Goal: Task Accomplishment & Management: Complete application form

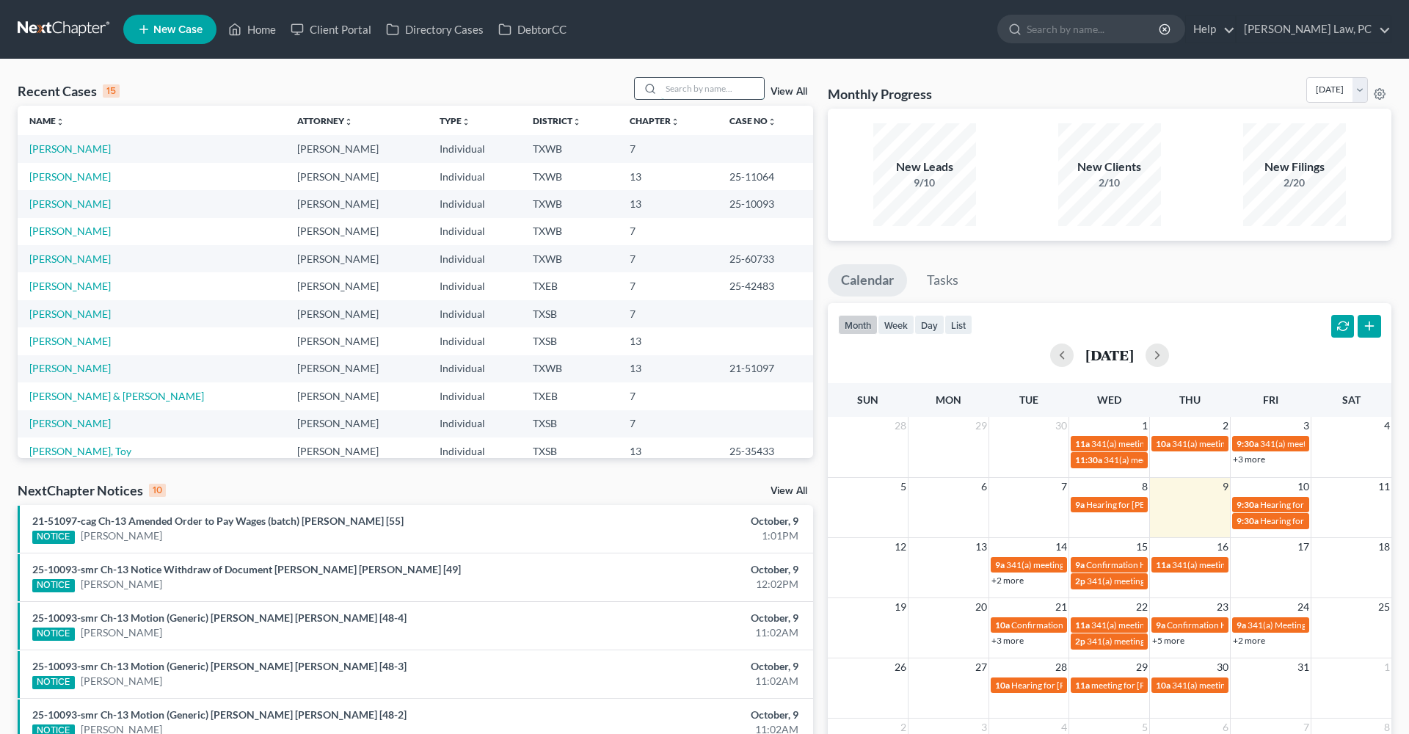
click at [695, 97] on input "search" at bounding box center [712, 88] width 103 height 21
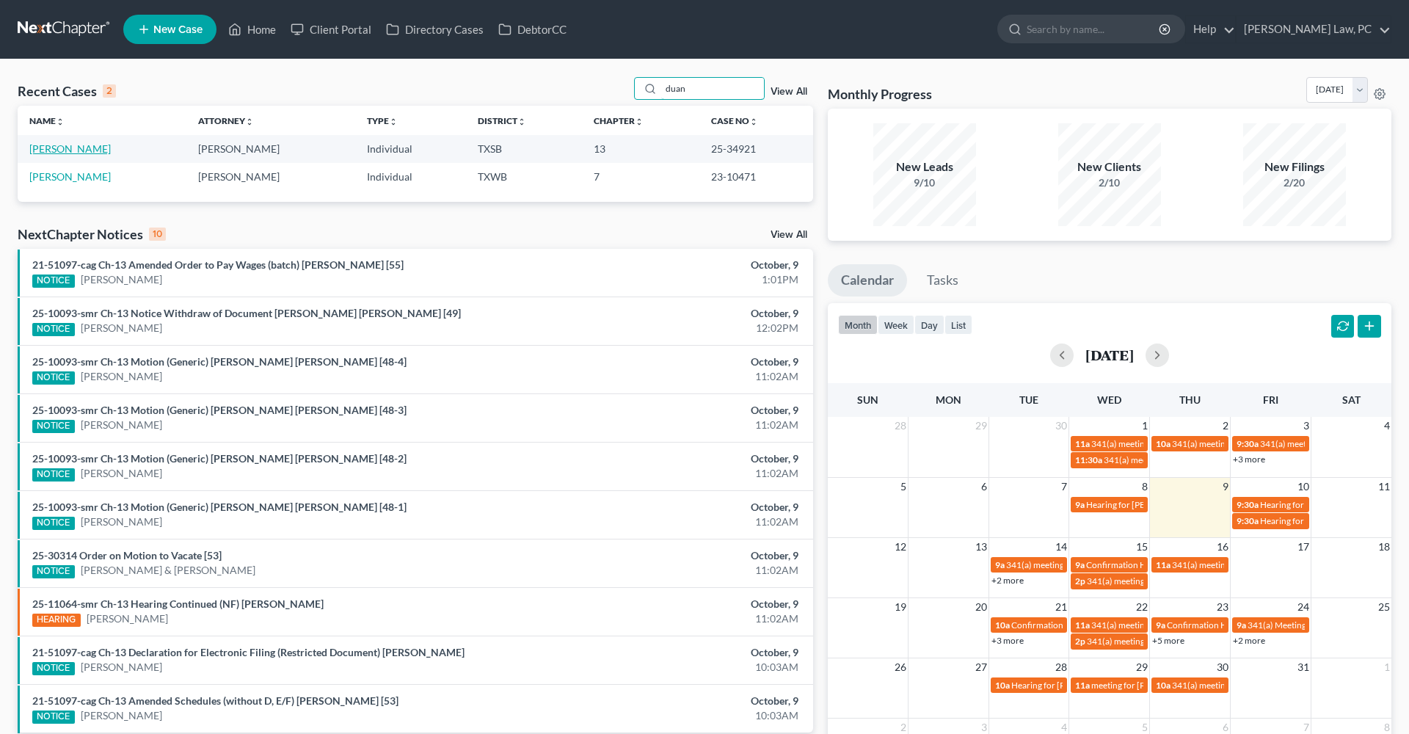
type input "duan"
click at [74, 148] on link "[PERSON_NAME]" at bounding box center [69, 148] width 81 height 12
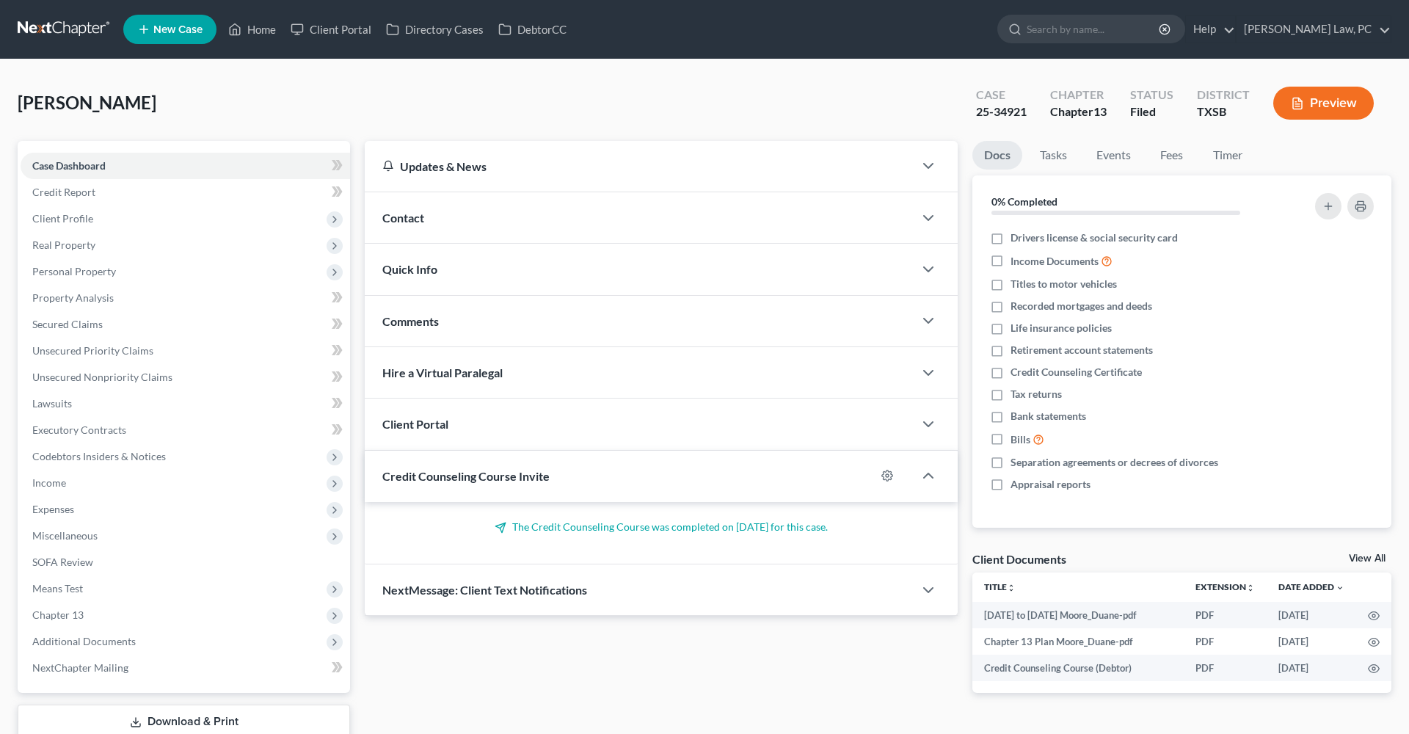
click at [1315, 97] on button "Preview" at bounding box center [1323, 103] width 101 height 33
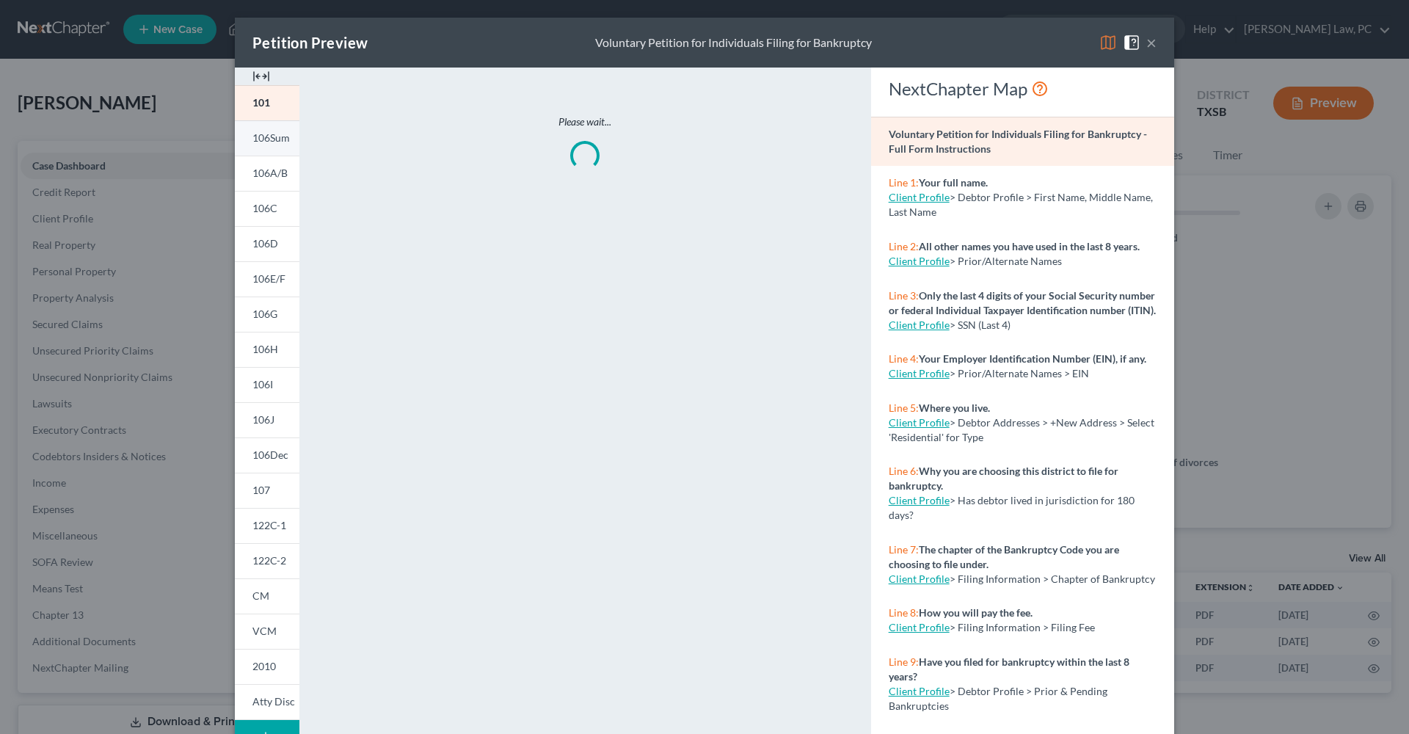
click at [262, 143] on span "106Sum" at bounding box center [270, 137] width 37 height 12
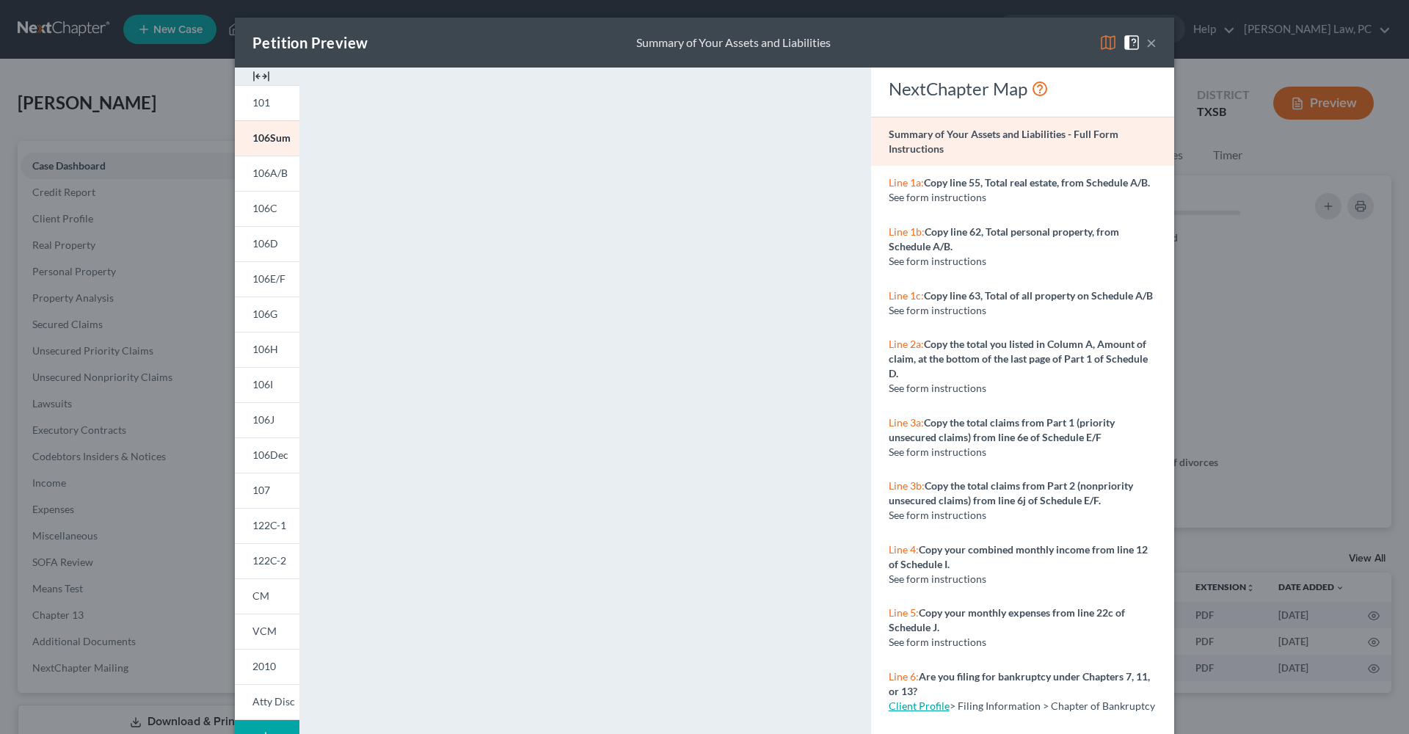
click at [1152, 46] on button "×" at bounding box center [1151, 43] width 10 height 18
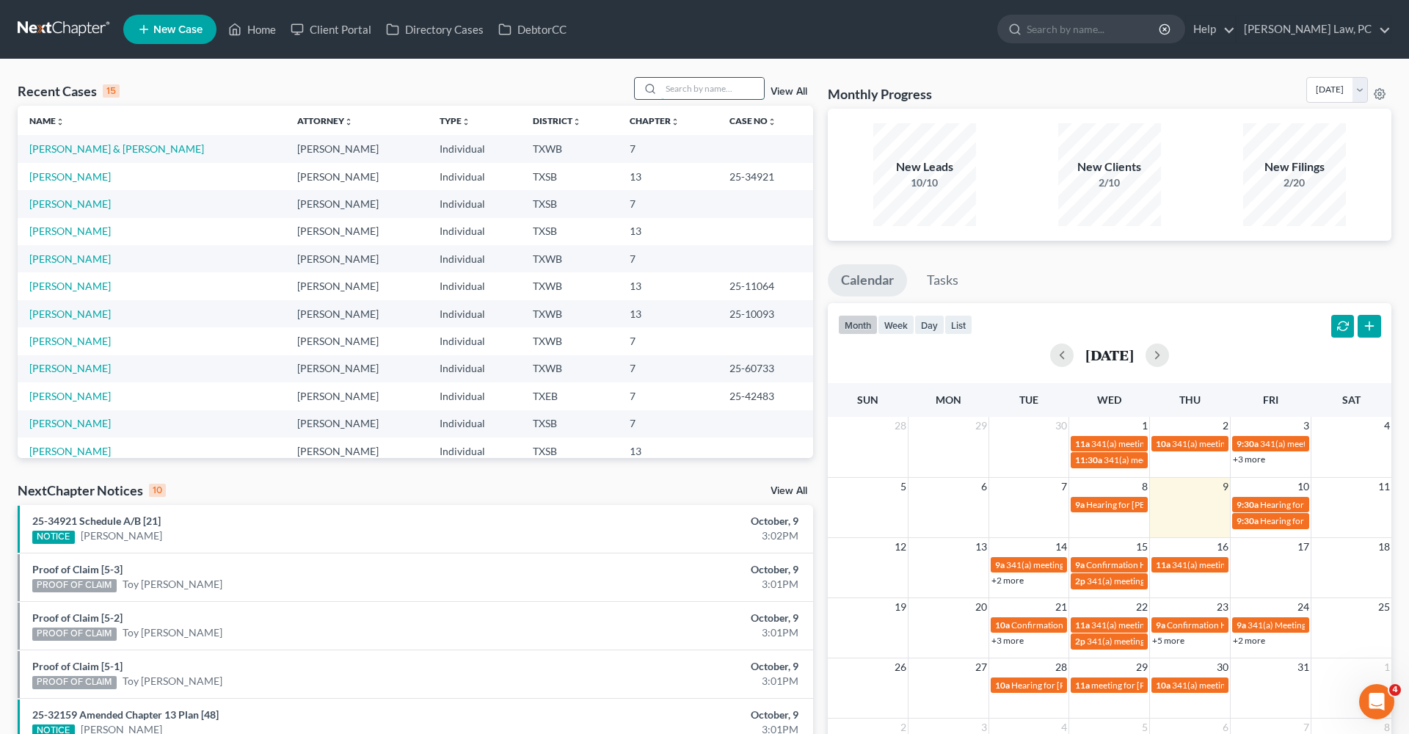
click at [687, 90] on input "search" at bounding box center [712, 88] width 103 height 21
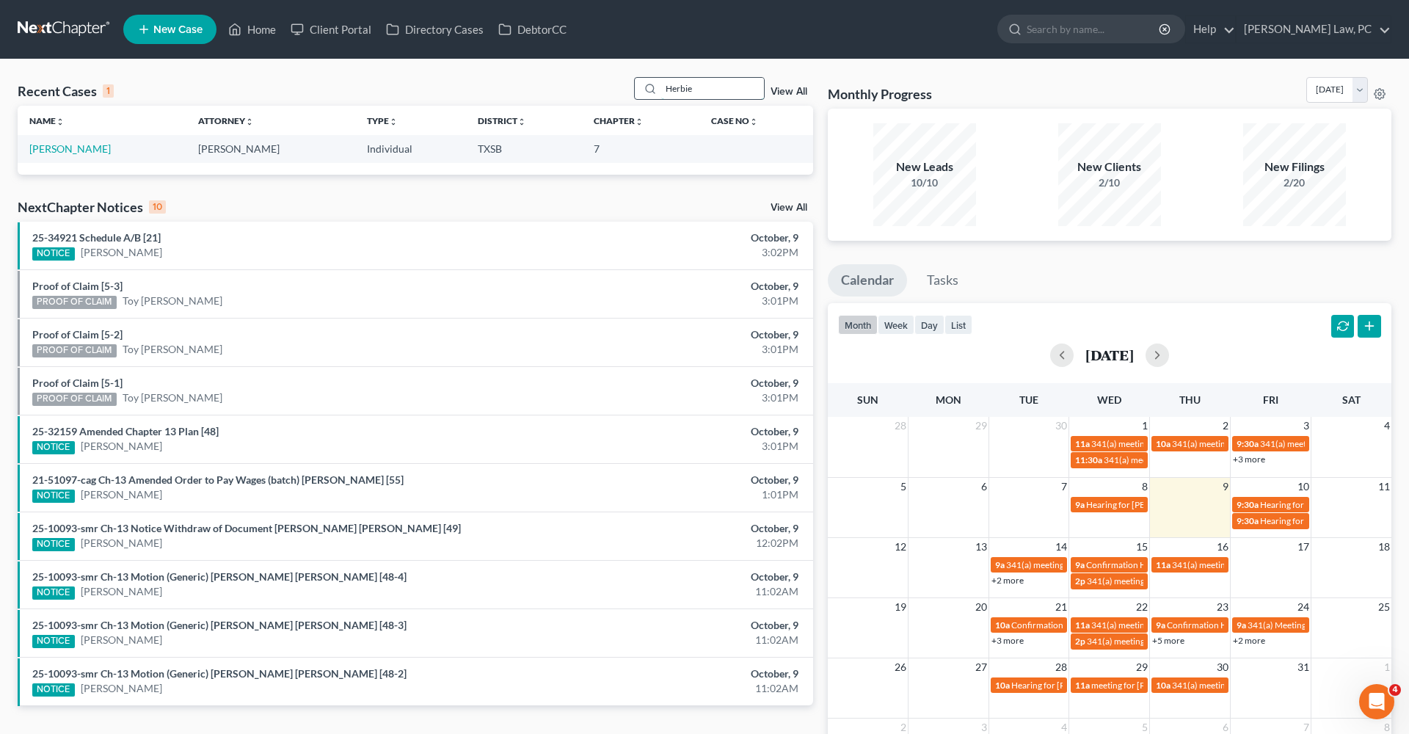
type input "Herbie"
drag, startPoint x: 687, startPoint y: 90, endPoint x: 79, endPoint y: 147, distance: 611.0
click at [79, 147] on link "[PERSON_NAME]" at bounding box center [69, 148] width 81 height 12
click at [66, 147] on link "[PERSON_NAME]" at bounding box center [69, 148] width 81 height 12
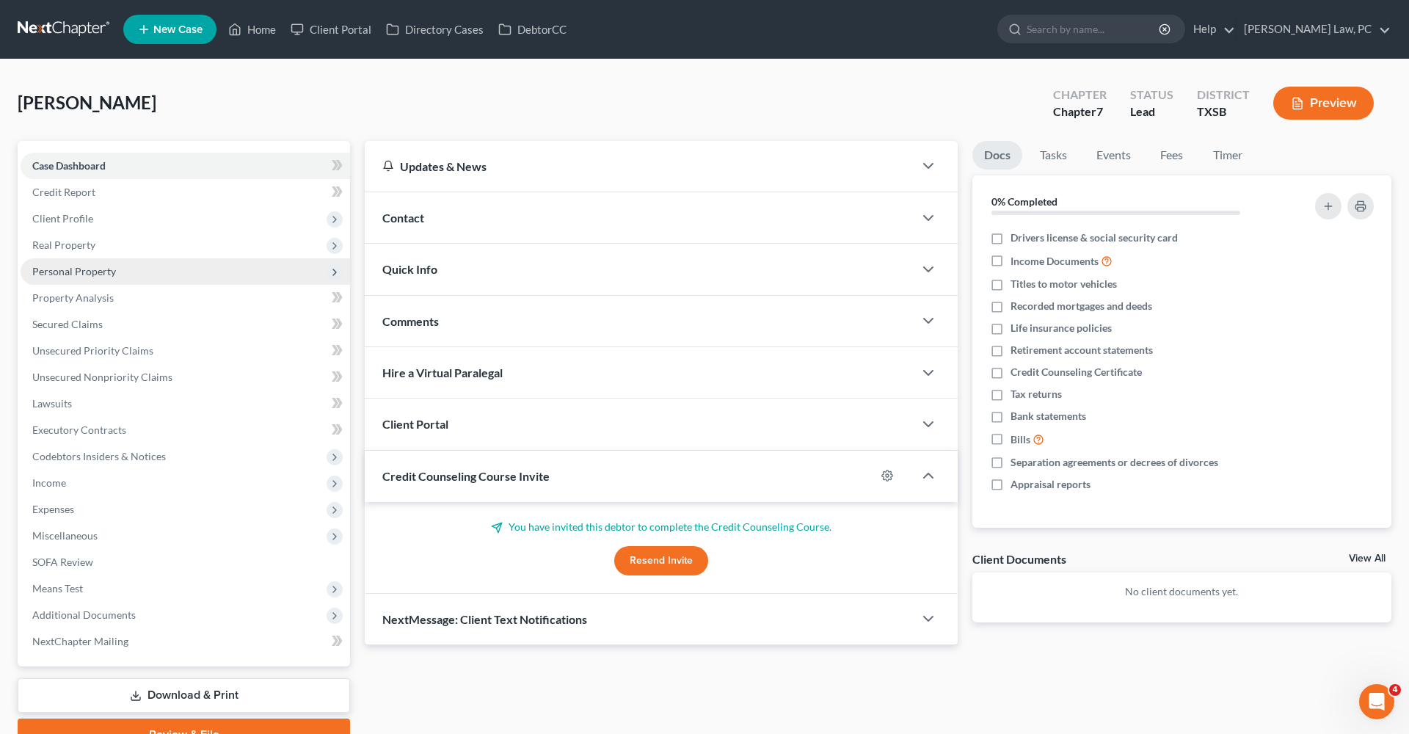
click at [84, 269] on span "Personal Property" at bounding box center [74, 271] width 84 height 12
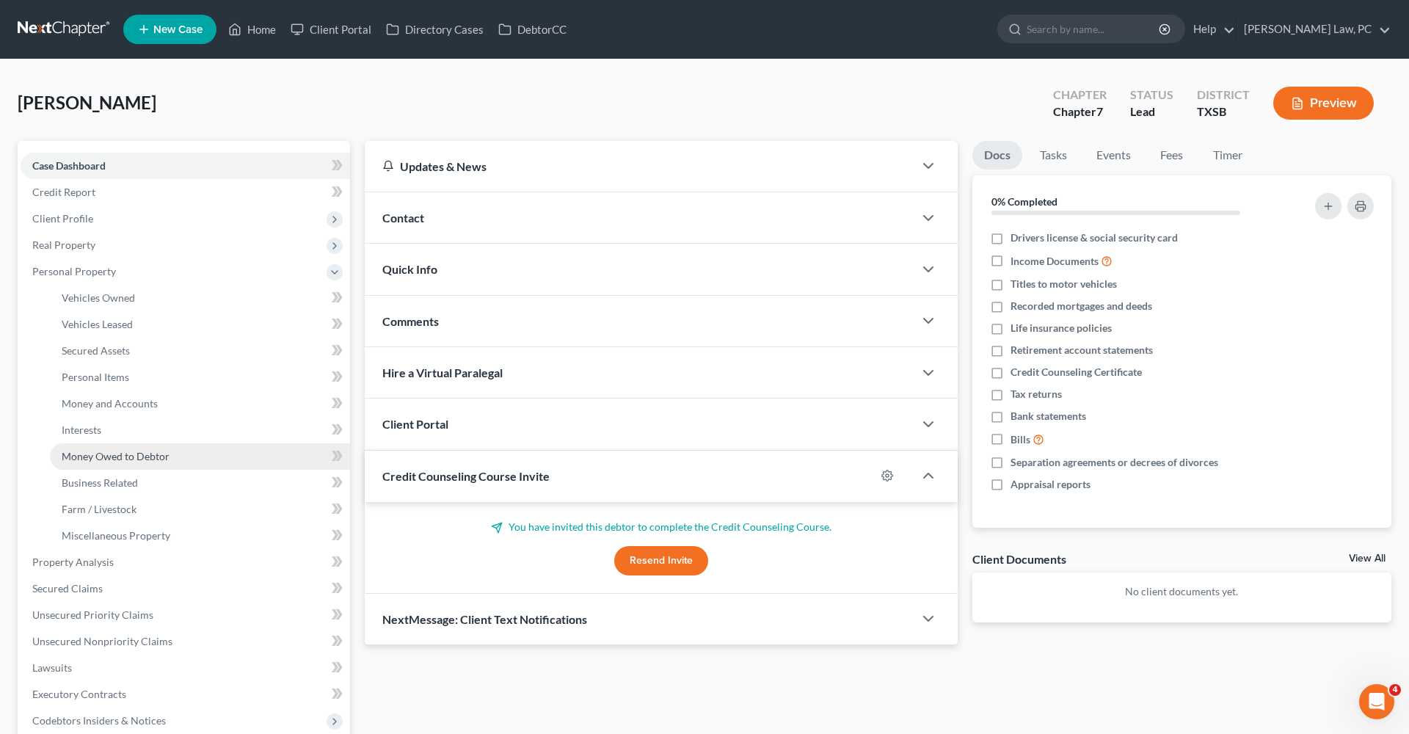
click at [98, 456] on span "Money Owed to Debtor" at bounding box center [116, 456] width 108 height 12
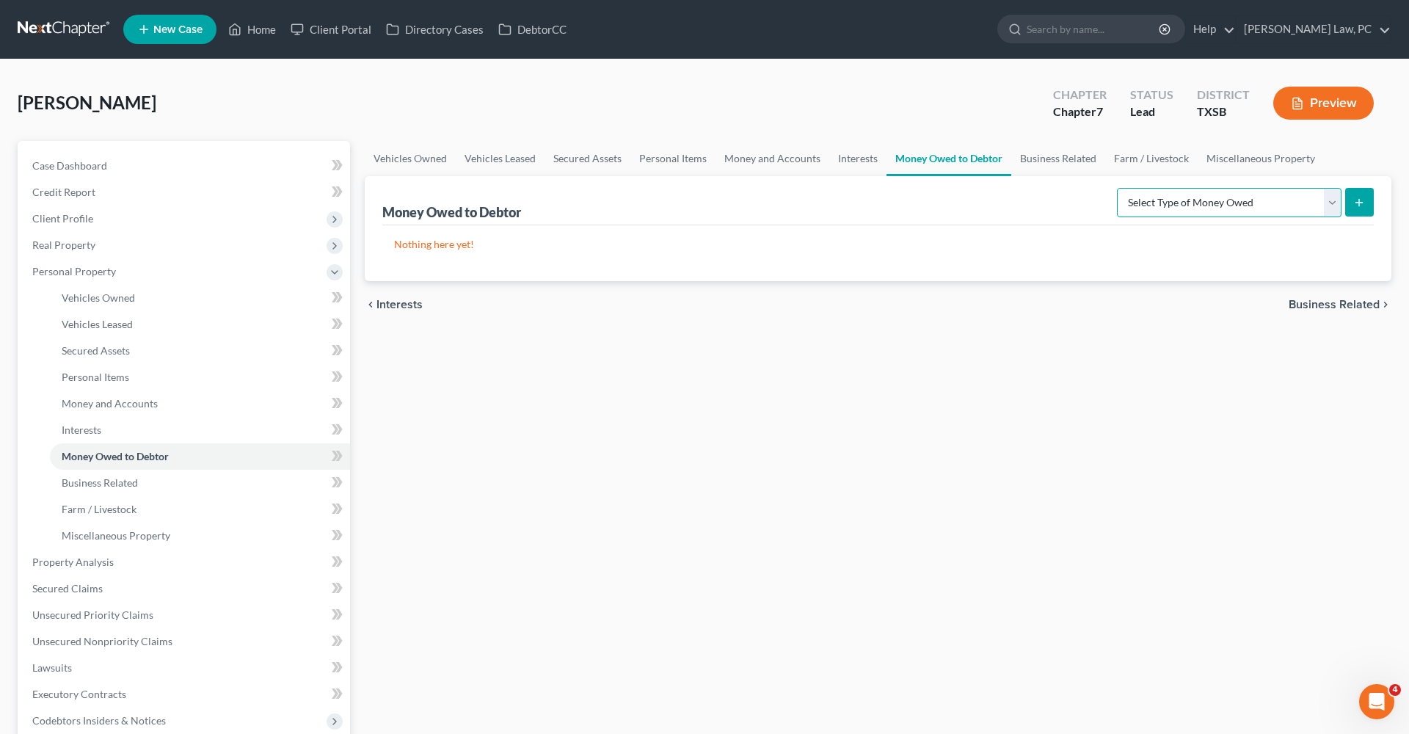
select select "expected_tax_refund"
click at [1356, 206] on icon "submit" at bounding box center [1359, 203] width 12 height 12
select select "0"
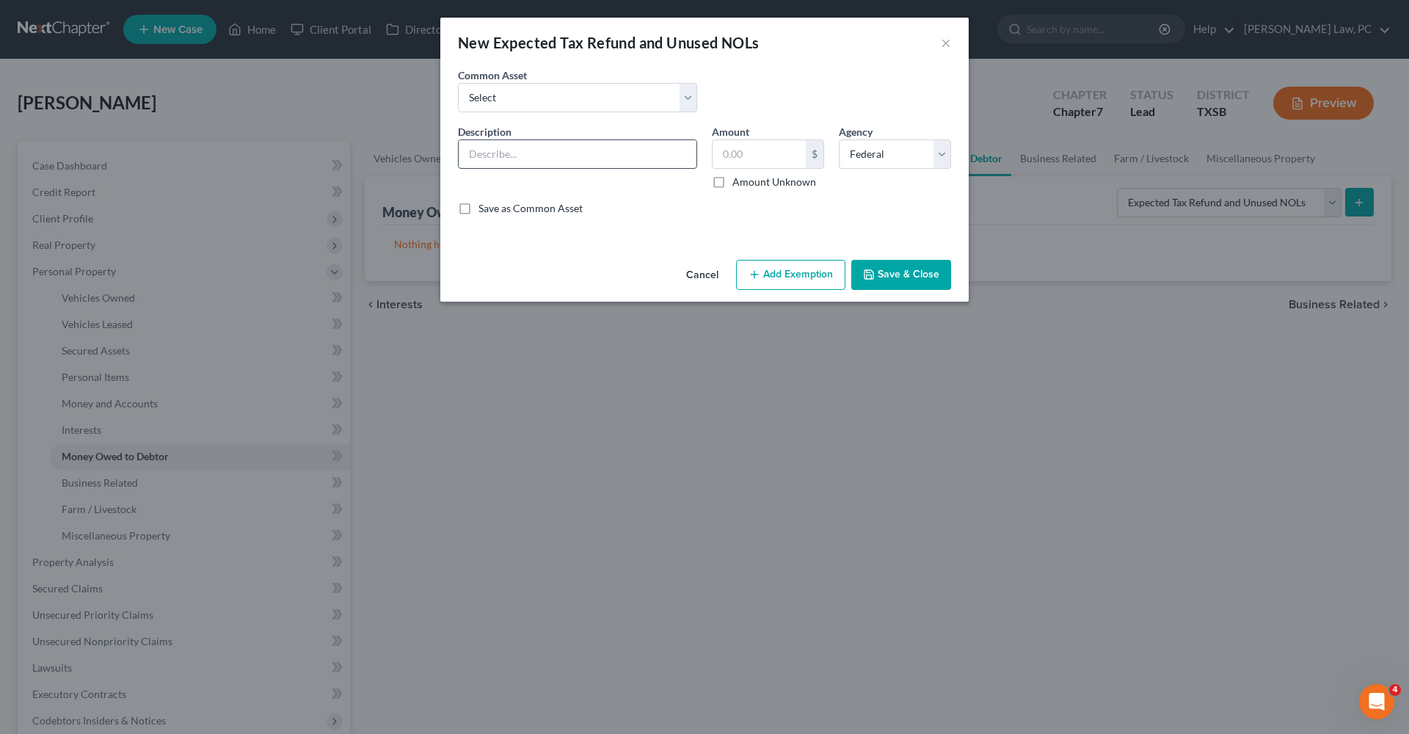
click at [549, 162] on input "text" at bounding box center [578, 154] width 238 height 28
type input "Possible 2025 Tax Refund"
click at [766, 153] on input "text" at bounding box center [758, 154] width 93 height 28
type input "2,916.67"
click at [888, 275] on button "Save & Close" at bounding box center [901, 275] width 100 height 31
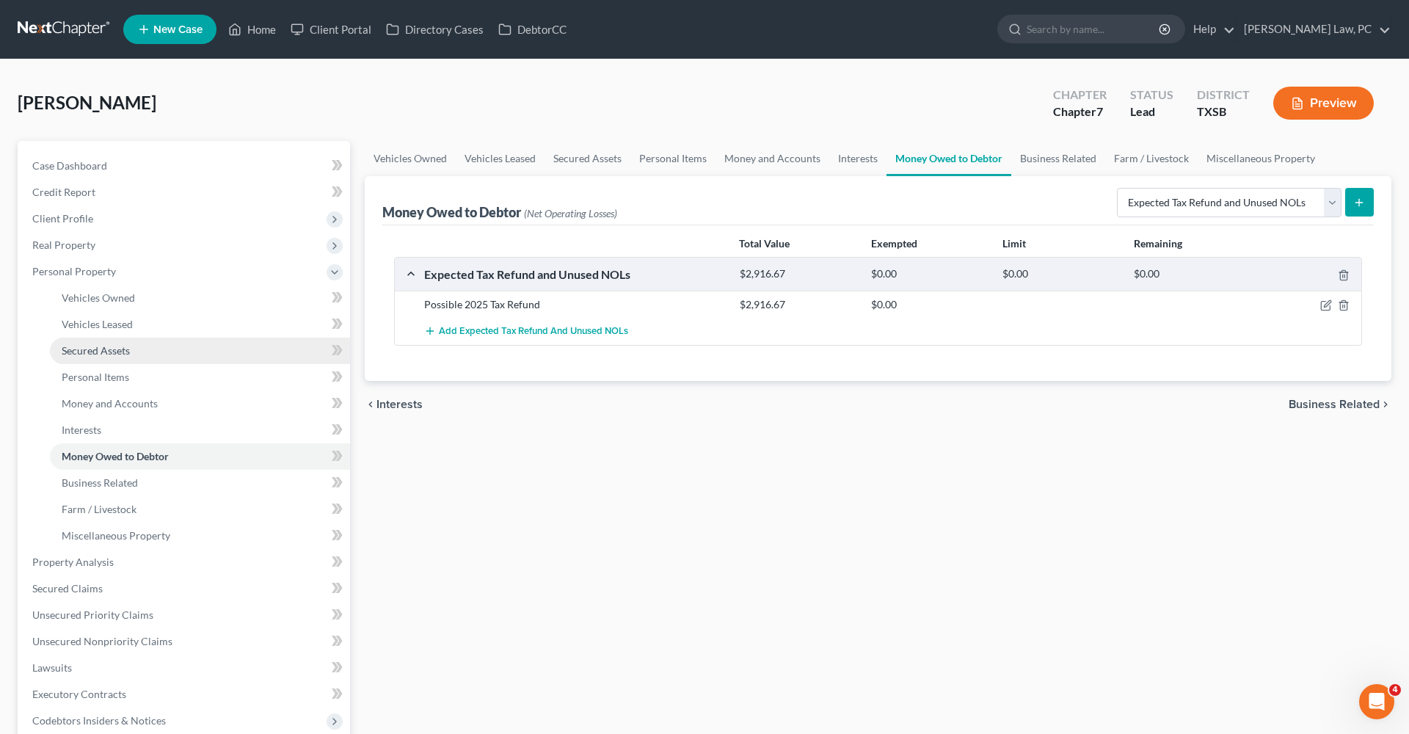
click at [101, 348] on span "Secured Assets" at bounding box center [96, 350] width 68 height 12
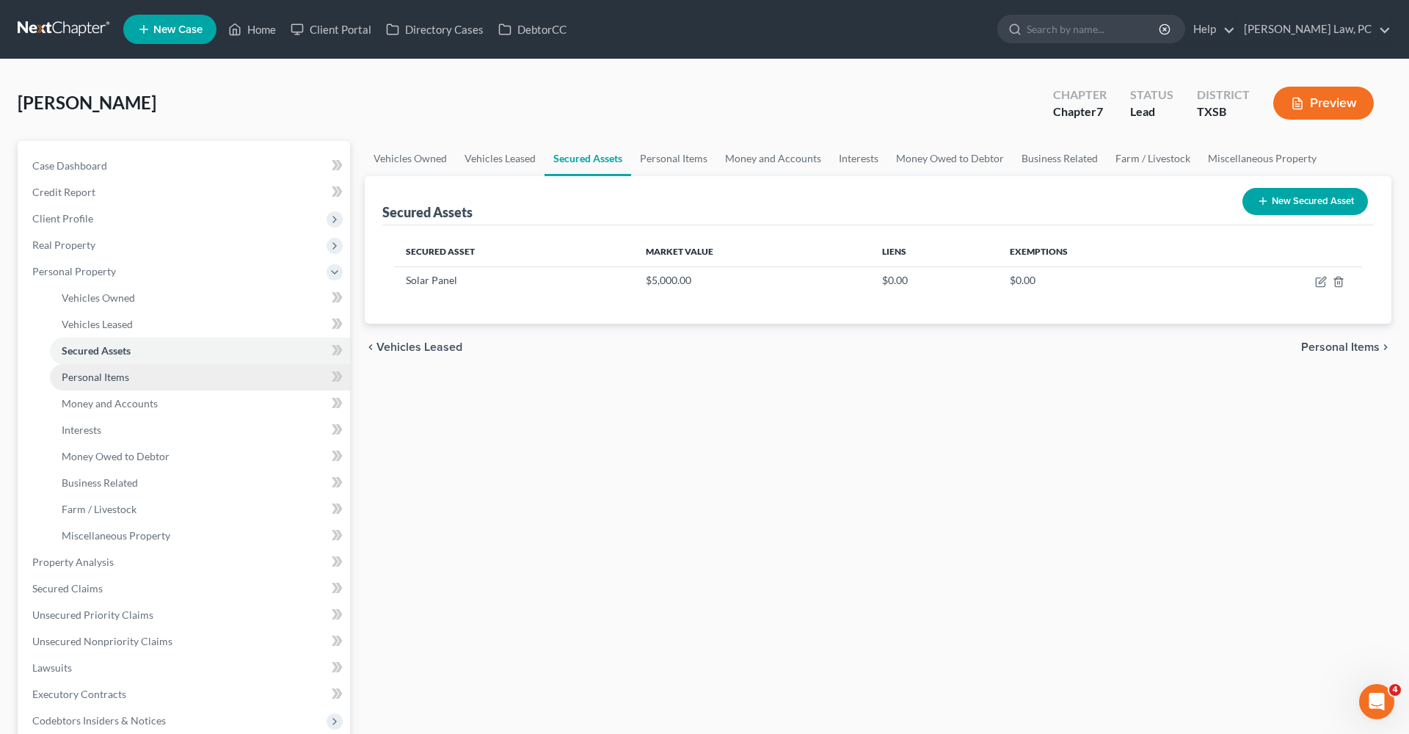
click at [111, 376] on span "Personal Items" at bounding box center [95, 377] width 67 height 12
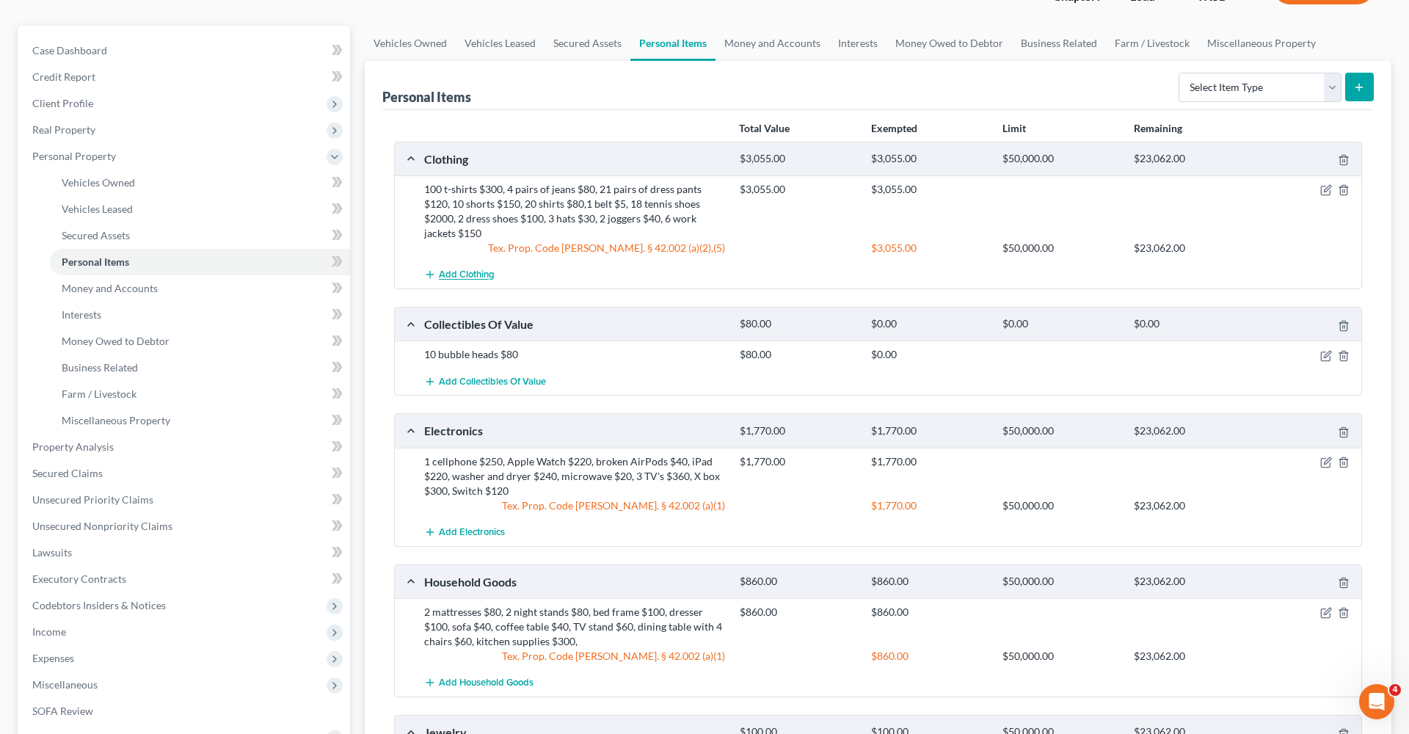
scroll to position [115, 0]
click at [1325, 356] on icon "button" at bounding box center [1326, 356] width 12 height 12
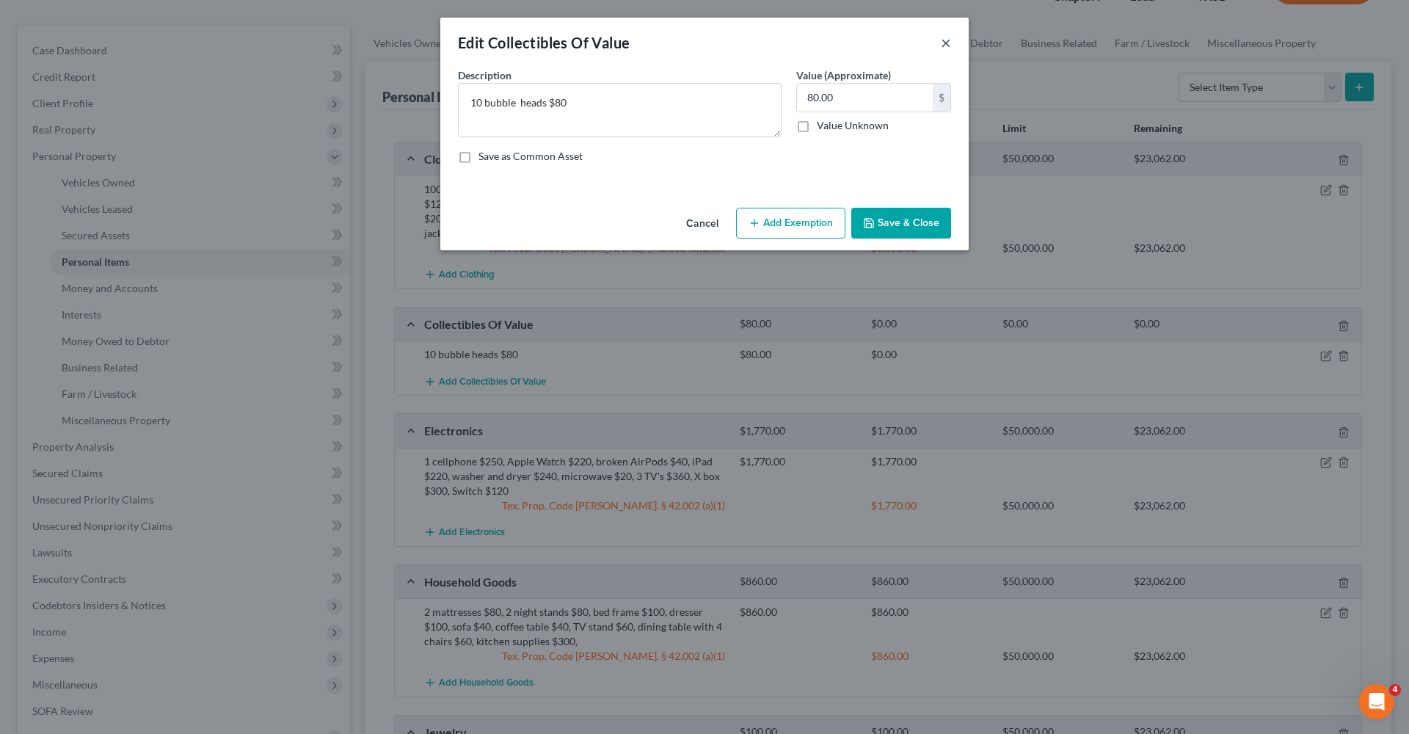
click at [947, 44] on button "×" at bounding box center [946, 43] width 10 height 18
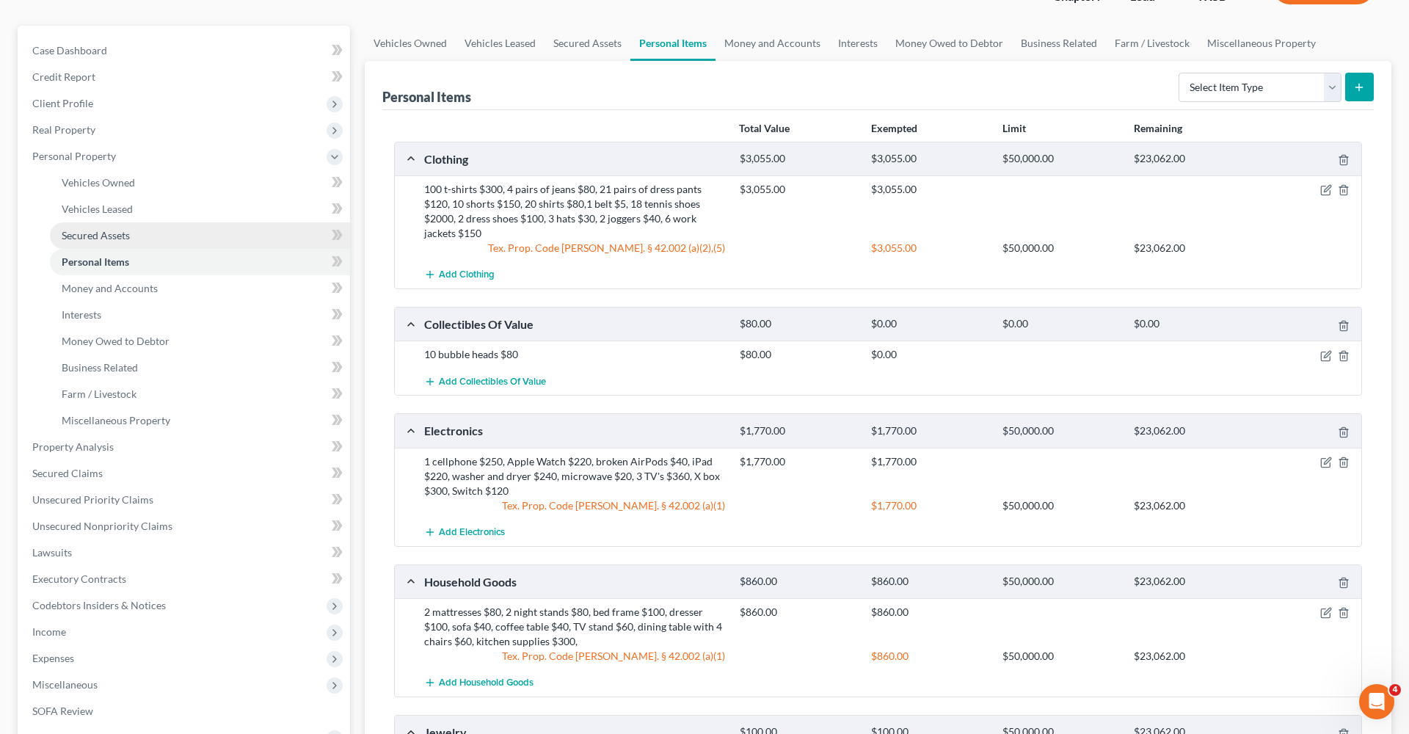
click at [92, 234] on span "Secured Assets" at bounding box center [96, 235] width 68 height 12
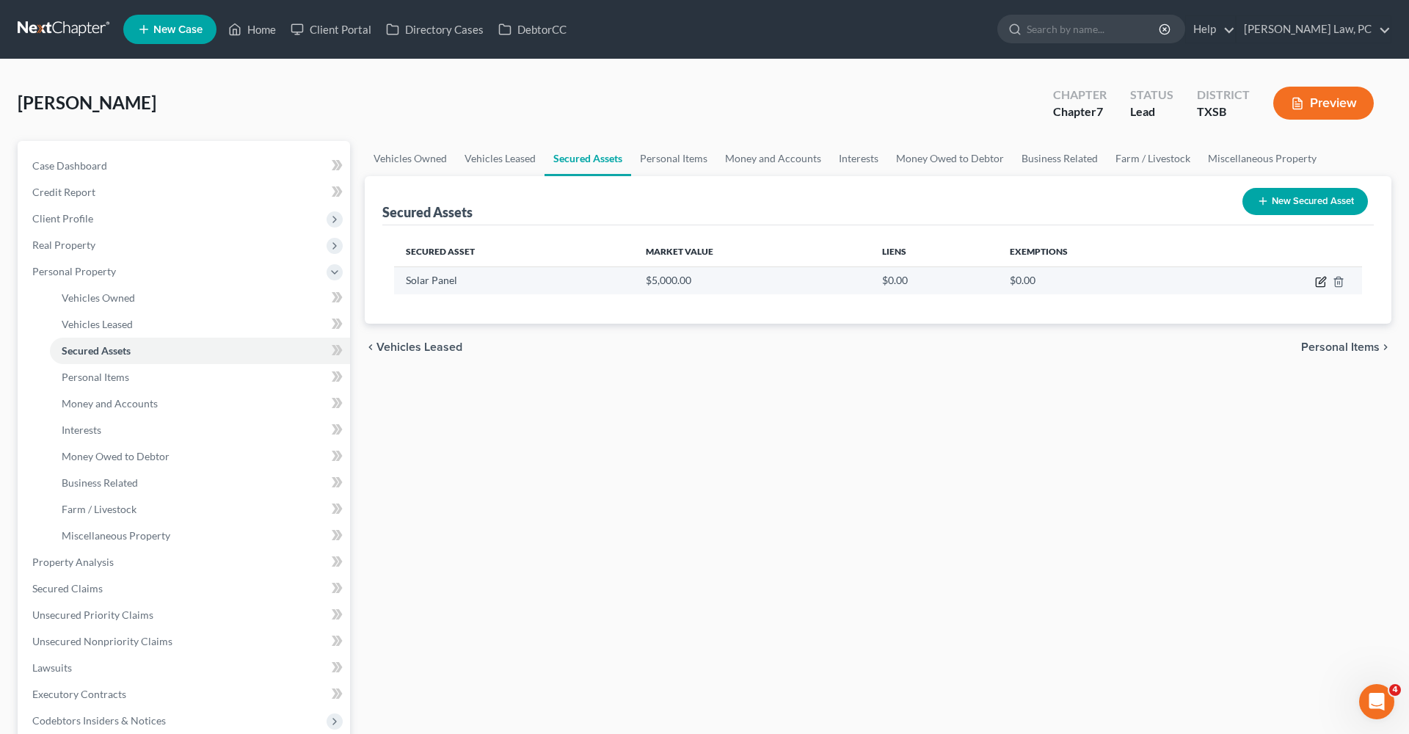
click at [1322, 282] on icon "button" at bounding box center [1321, 282] width 12 height 12
select select "electronics"
select select "2"
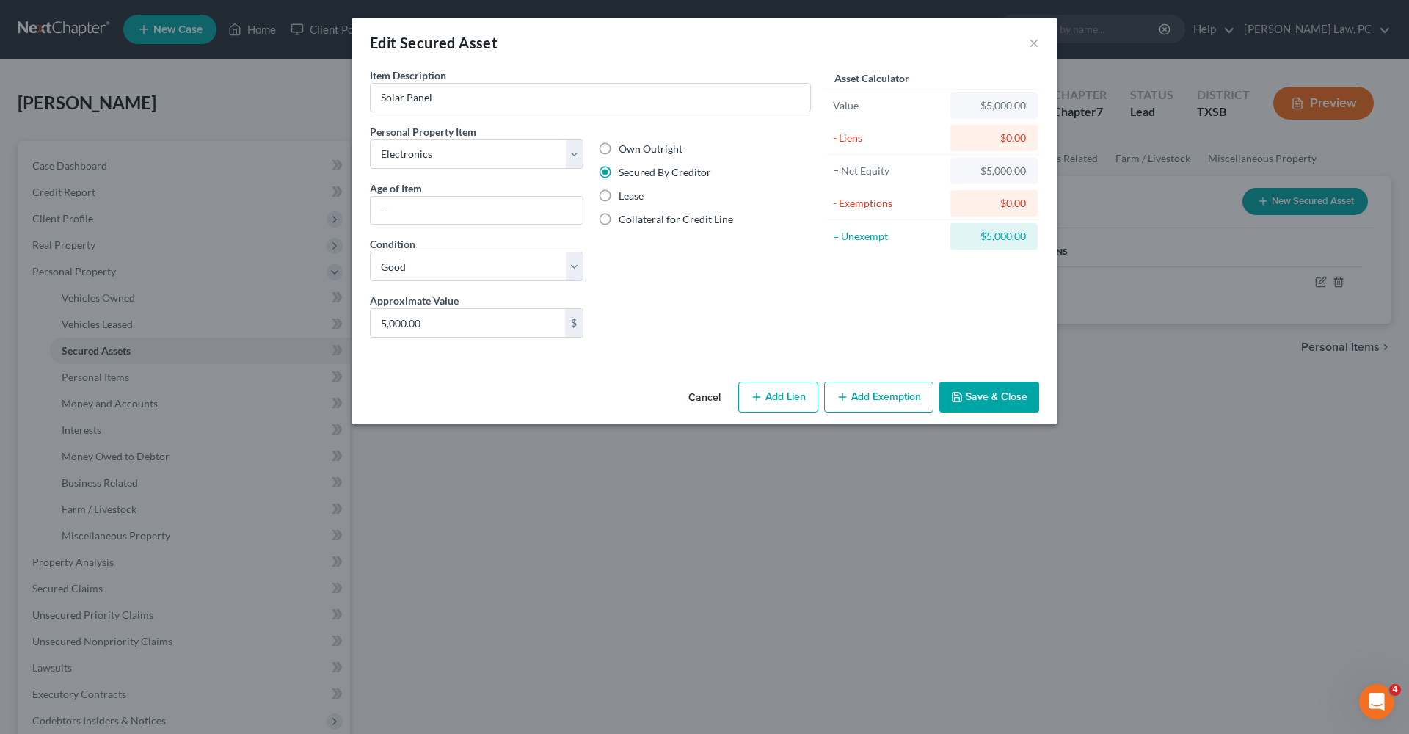
click at [773, 398] on button "Add Lien" at bounding box center [778, 397] width 80 height 31
select select "0"
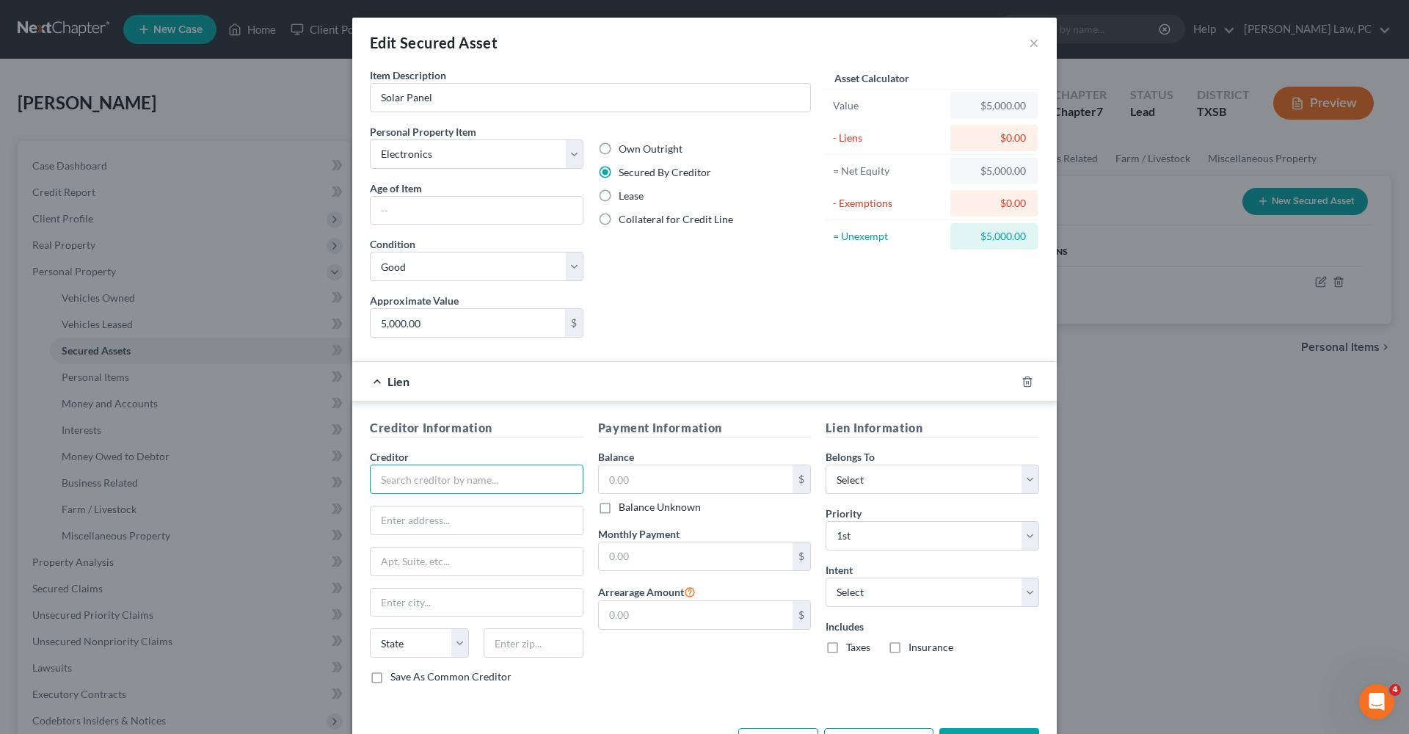
click at [416, 483] on input "text" at bounding box center [477, 478] width 214 height 29
type input "Sunove Energy Corporation"
type input "20 E Greenway Plaza"
type input "Ste 475"
type input "77046"
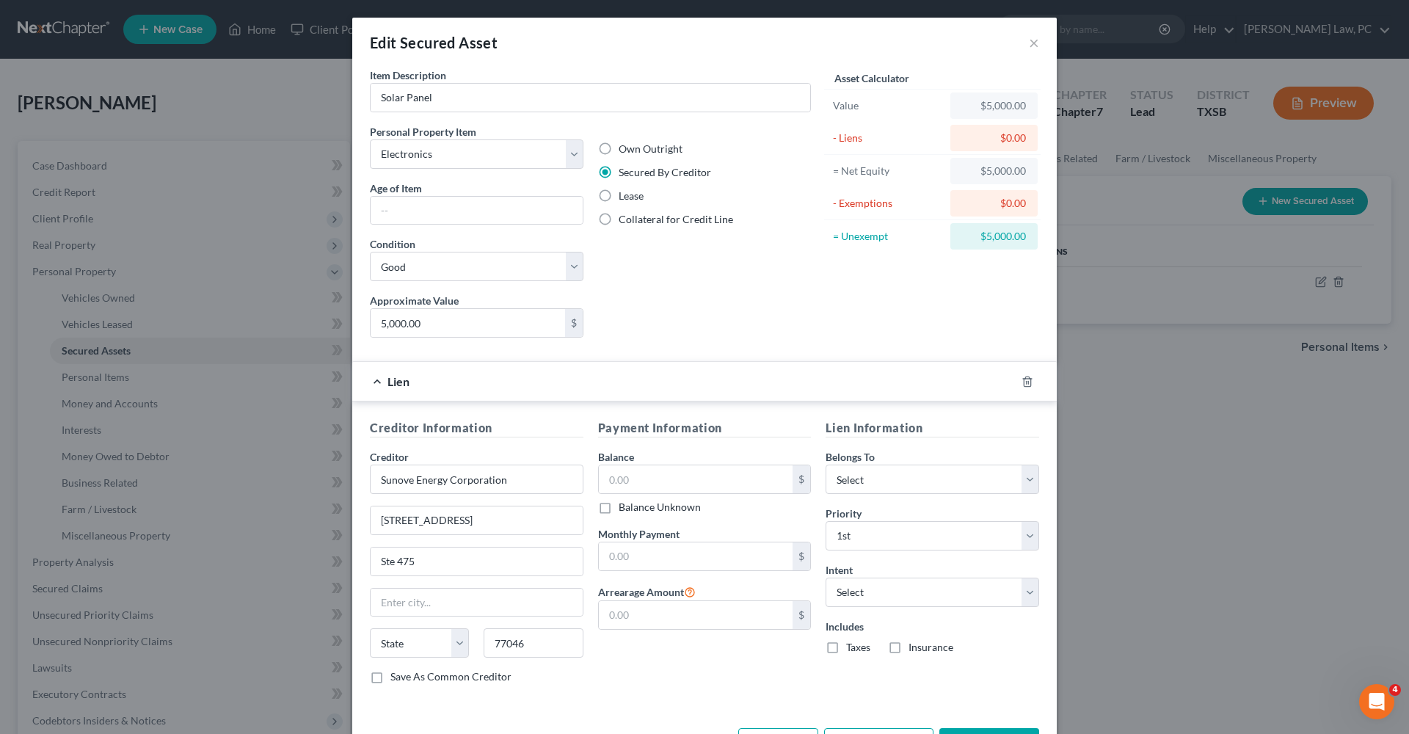
click at [638, 676] on div "Payment Information Balance $ Balance Unknown Balance Undetermined $ Balance Un…" at bounding box center [705, 557] width 228 height 277
type input "Houston"
select select "45"
click at [676, 488] on input "text" at bounding box center [696, 479] width 194 height 28
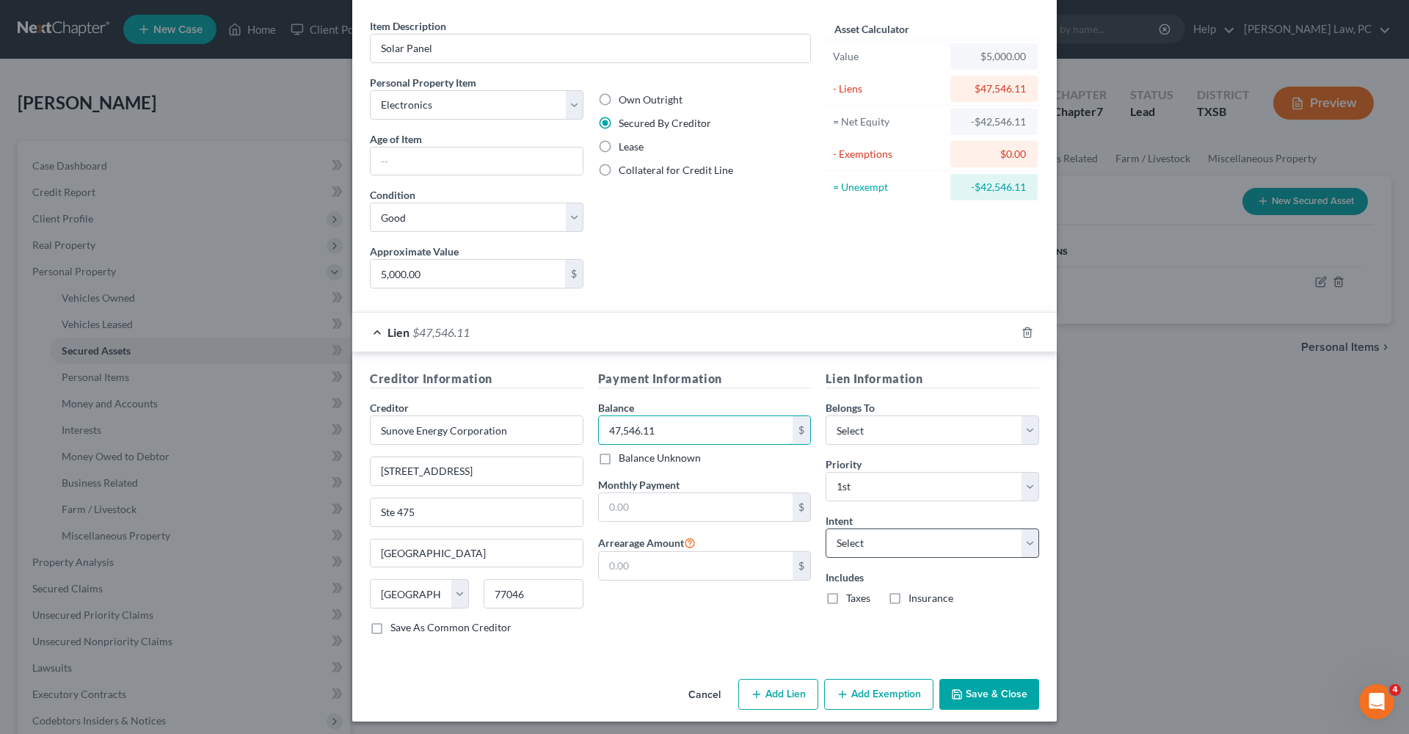
type input "47,546.11"
select select "2"
select select "3"
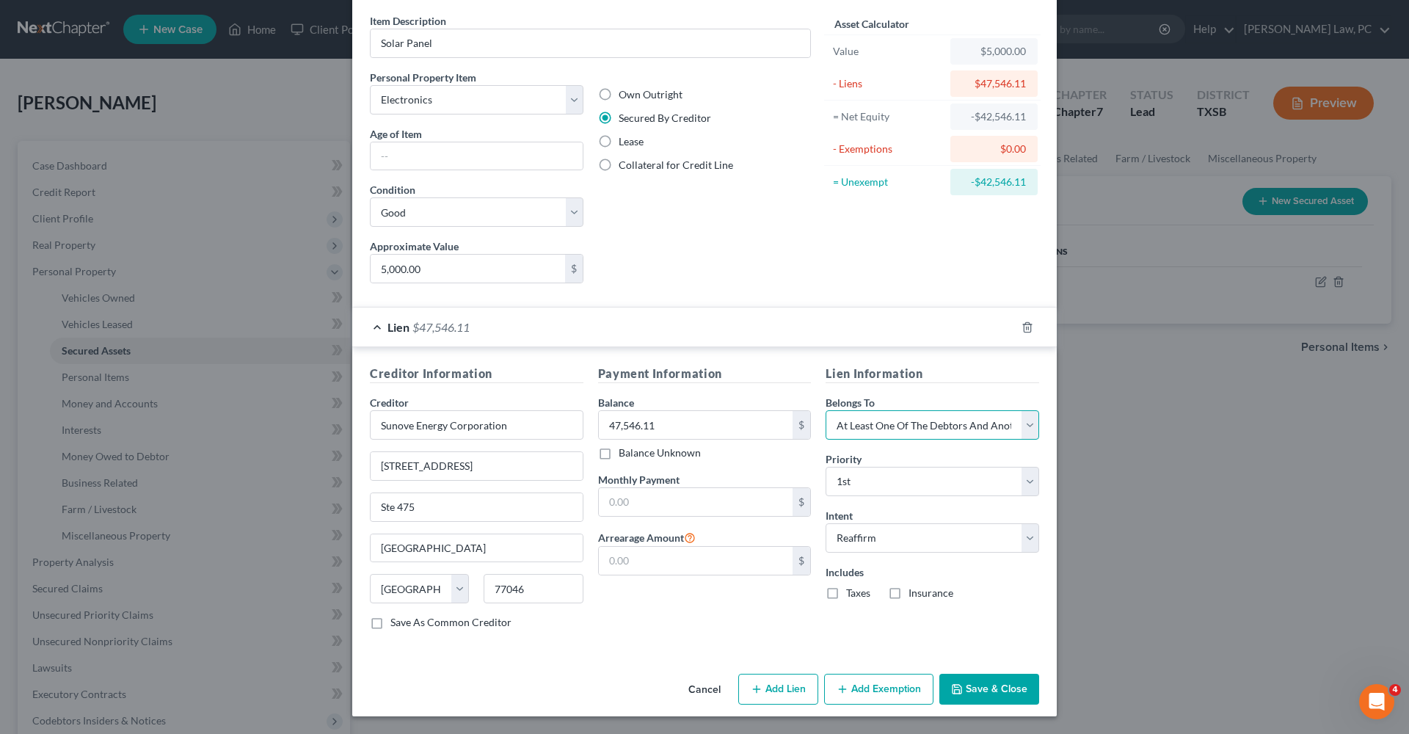
scroll to position [54, 0]
click at [993, 690] on button "Save & Close" at bounding box center [989, 689] width 100 height 31
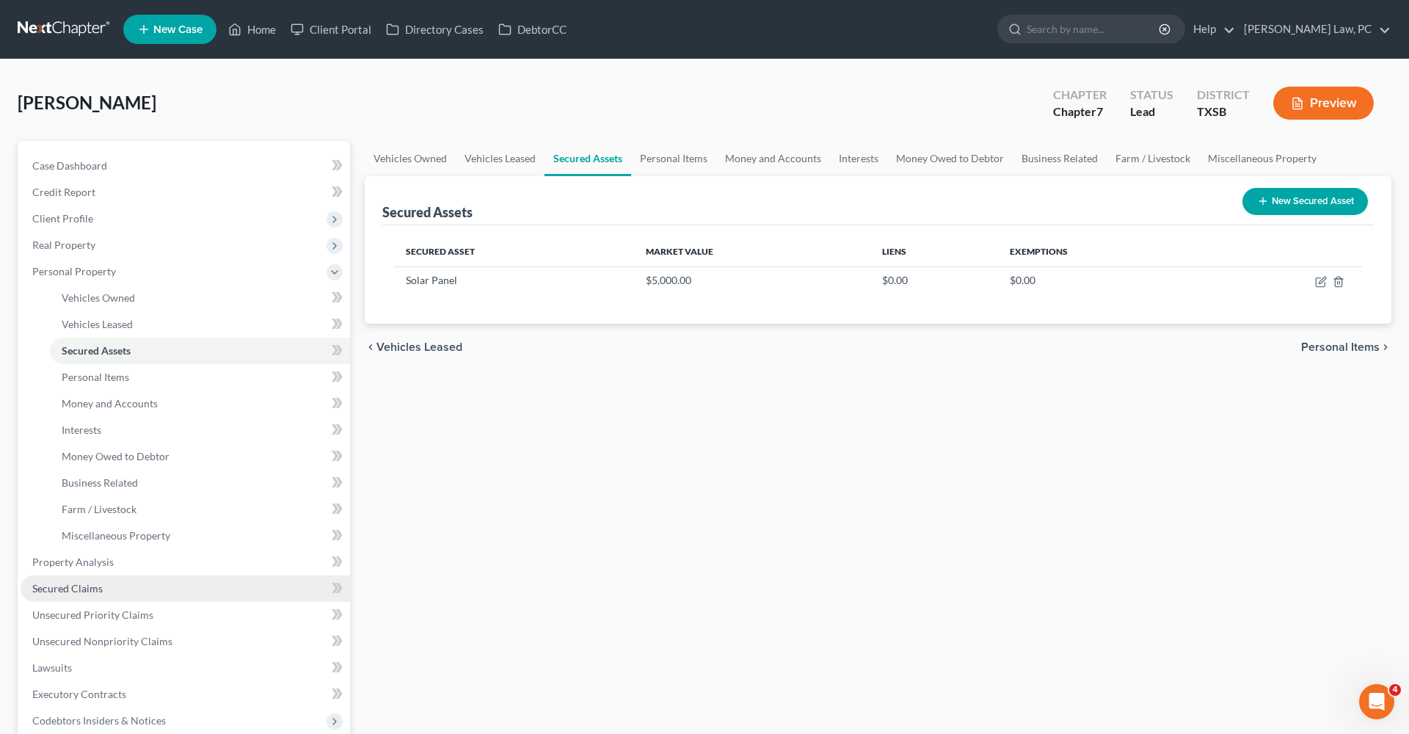
click at [70, 593] on span "Secured Claims" at bounding box center [67, 588] width 70 height 12
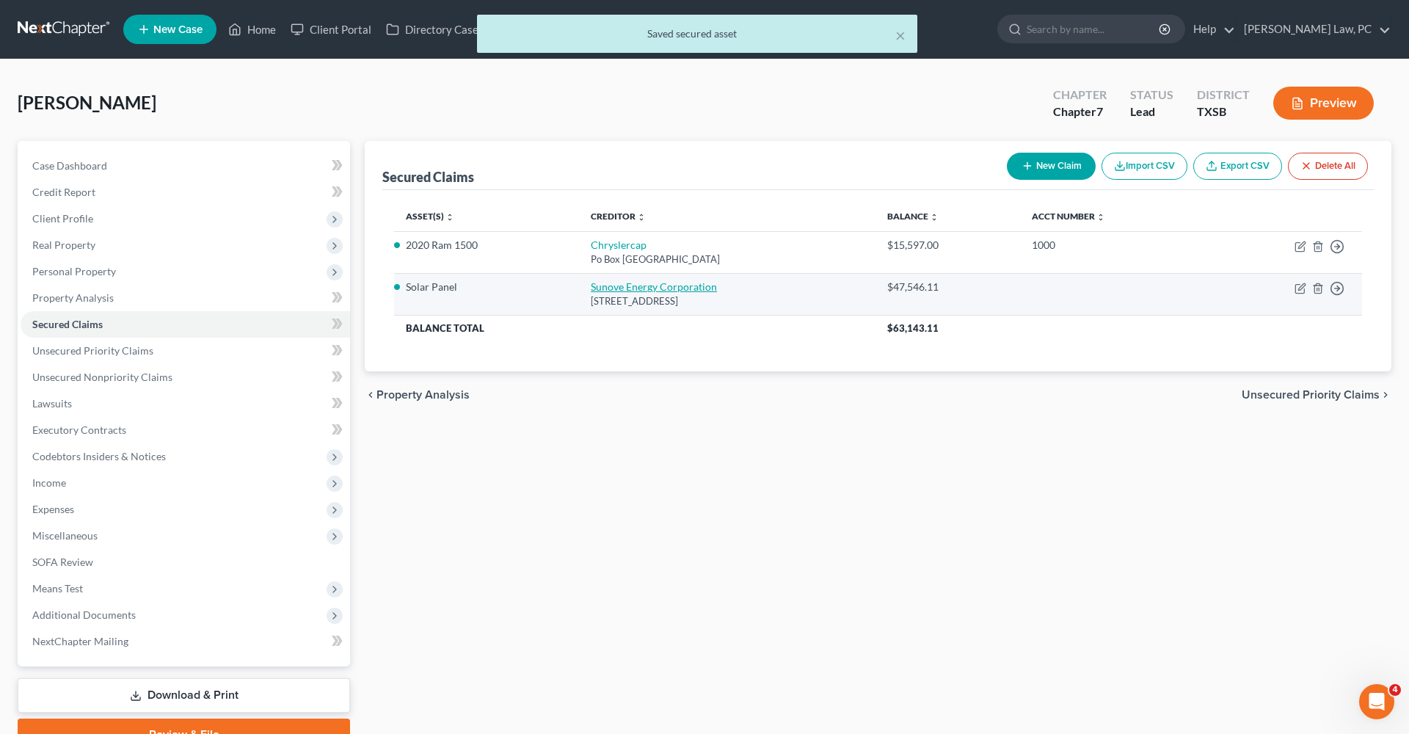
click at [628, 285] on link "Sunove Energy Corporation" at bounding box center [654, 286] width 126 height 12
select select "45"
select select "2"
select select "3"
select select "0"
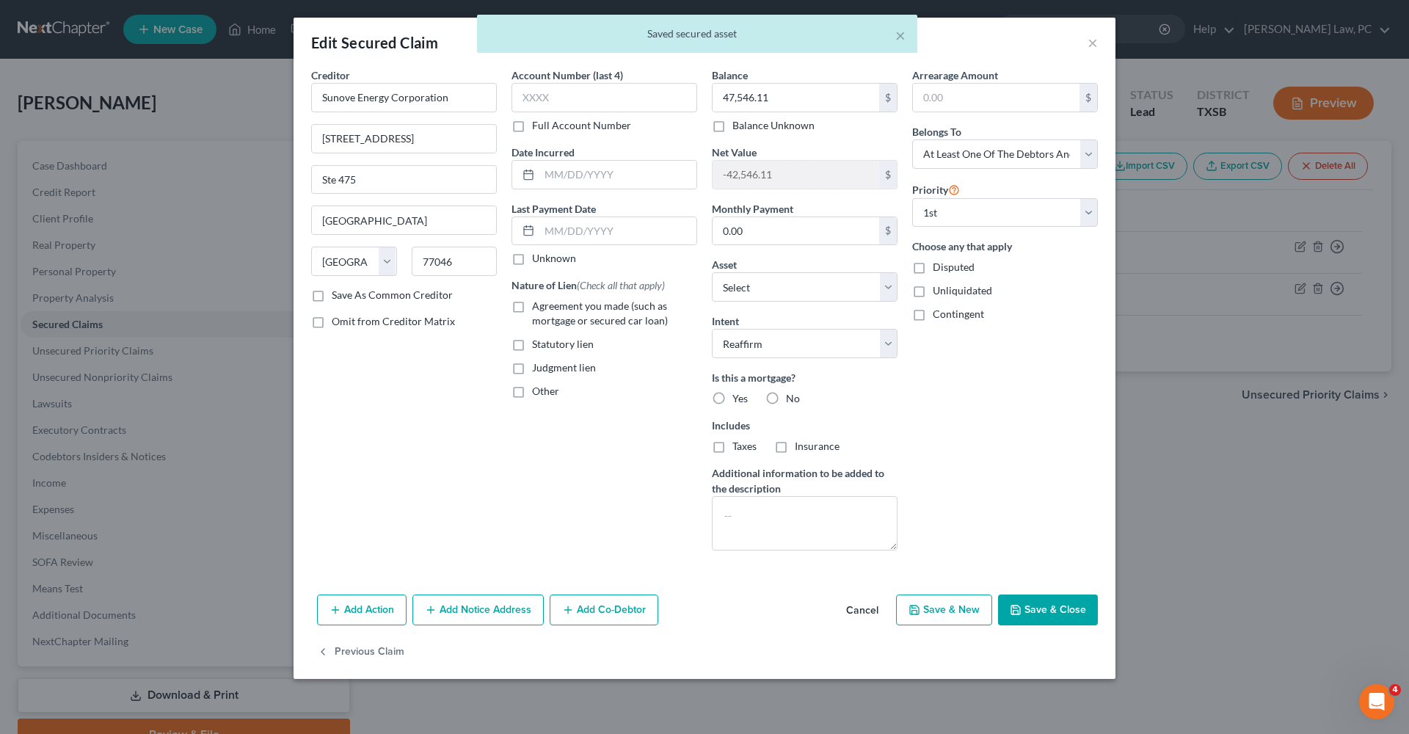
click at [532, 308] on label "Agreement you made (such as mortgage or secured car loan)" at bounding box center [614, 313] width 165 height 29
click at [538, 308] on input "Agreement you made (such as mortgage or secured car loan)" at bounding box center [543, 304] width 10 height 10
checkbox input "true"
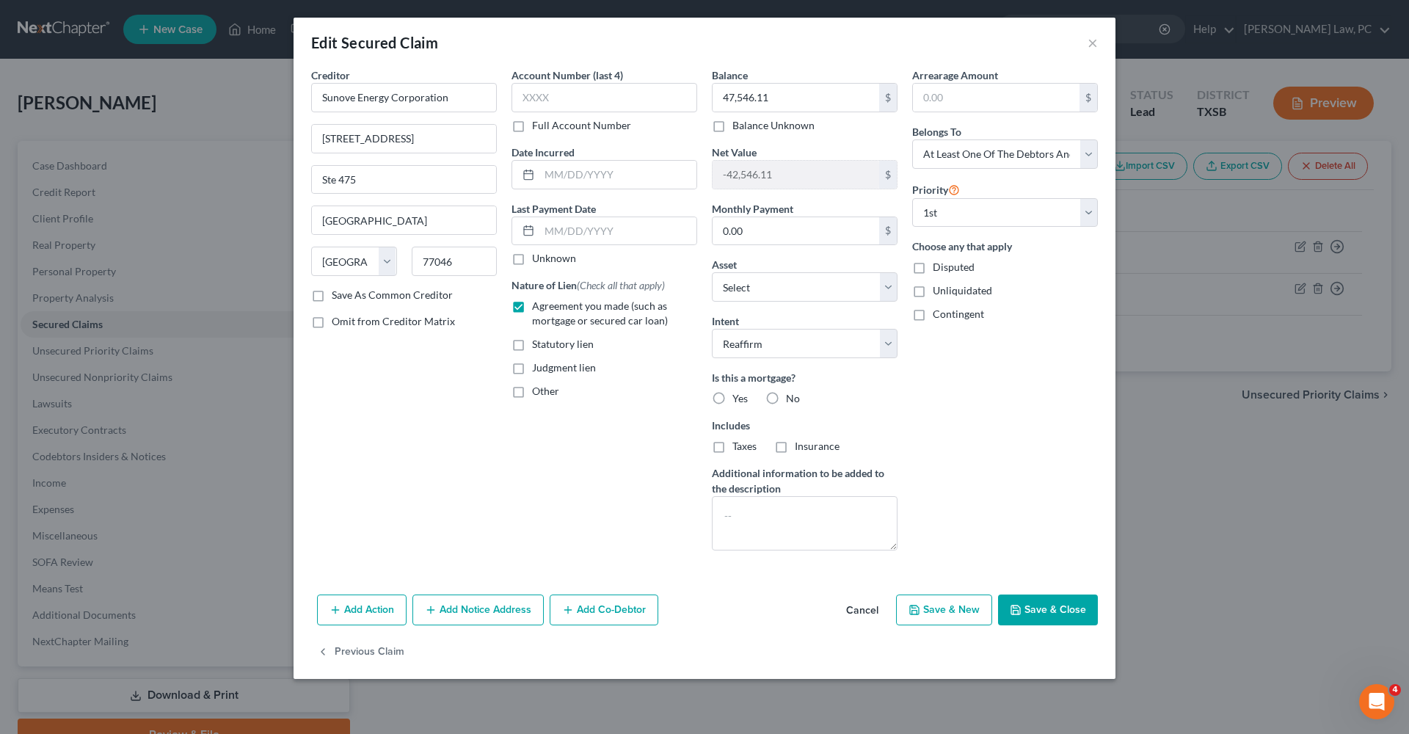
click at [786, 398] on label "No" at bounding box center [793, 398] width 14 height 15
click at [792, 398] on input "No" at bounding box center [797, 396] width 10 height 10
radio input "true"
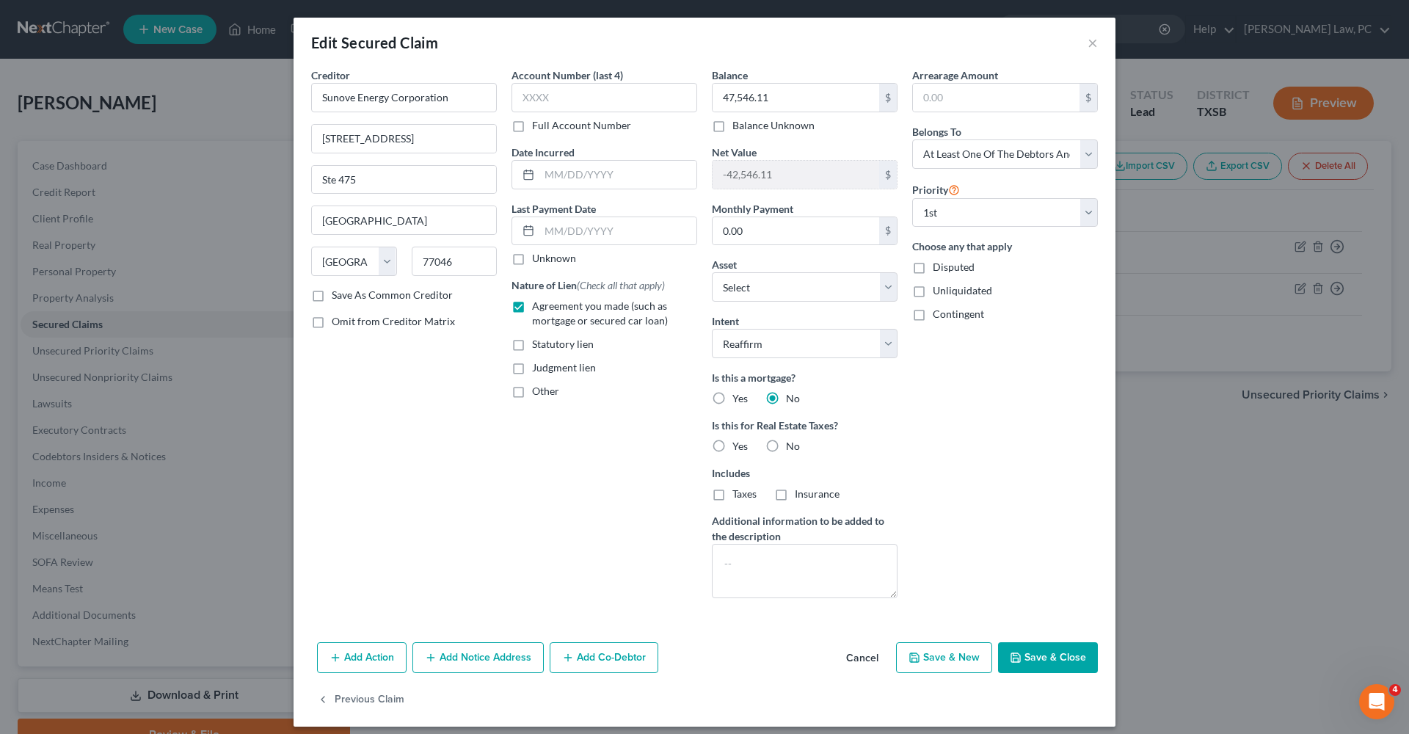
click at [786, 442] on label "No" at bounding box center [793, 446] width 14 height 15
click at [792, 442] on input "No" at bounding box center [797, 444] width 10 height 10
radio input "true"
select select "1"
click at [770, 236] on input "0.00" at bounding box center [795, 231] width 167 height 28
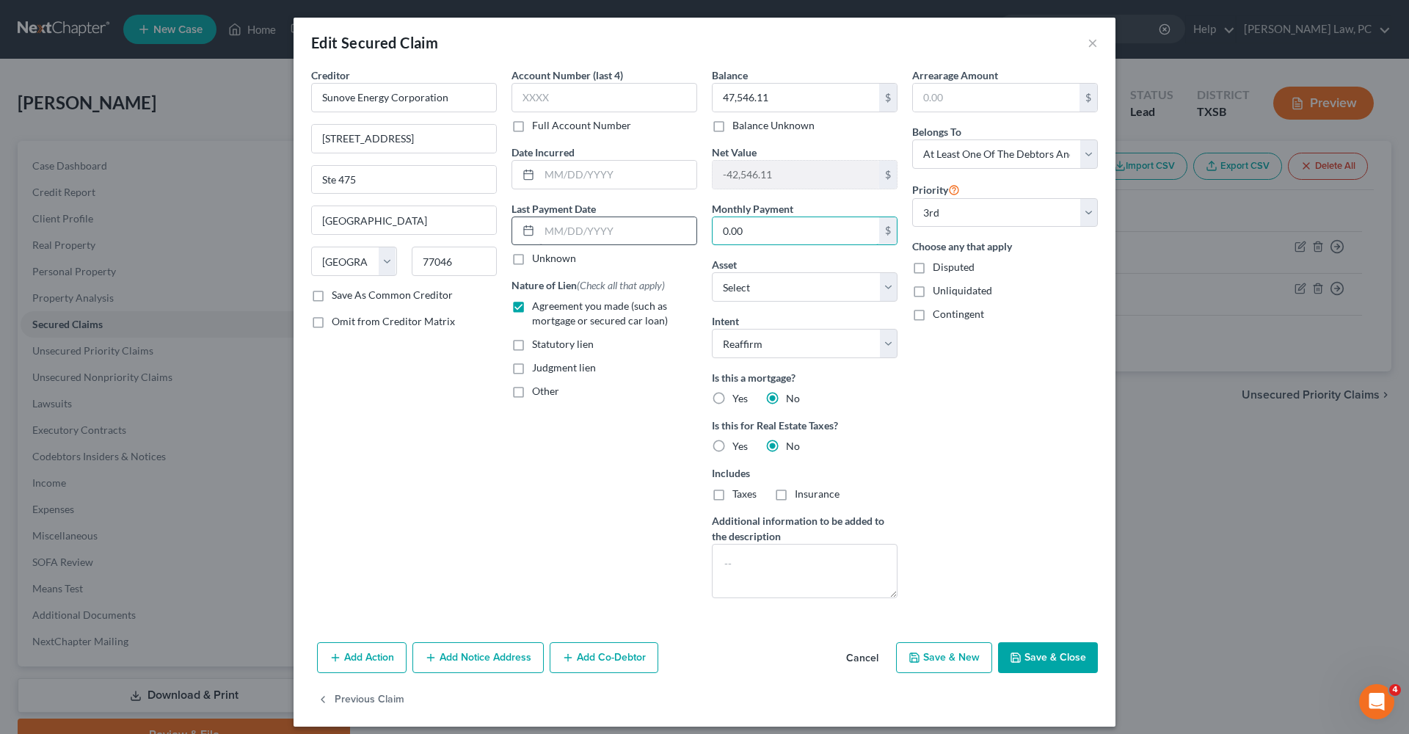
drag, startPoint x: 748, startPoint y: 226, endPoint x: 676, endPoint y: 226, distance: 72.6
click at [676, 226] on div "Creditor * Sunove Energy Corporation 20 E Greenway Plaza Ste 475 Houston State …" at bounding box center [704, 338] width 801 height 542
type input "332"
click at [1052, 660] on button "Save & Close" at bounding box center [1048, 657] width 100 height 31
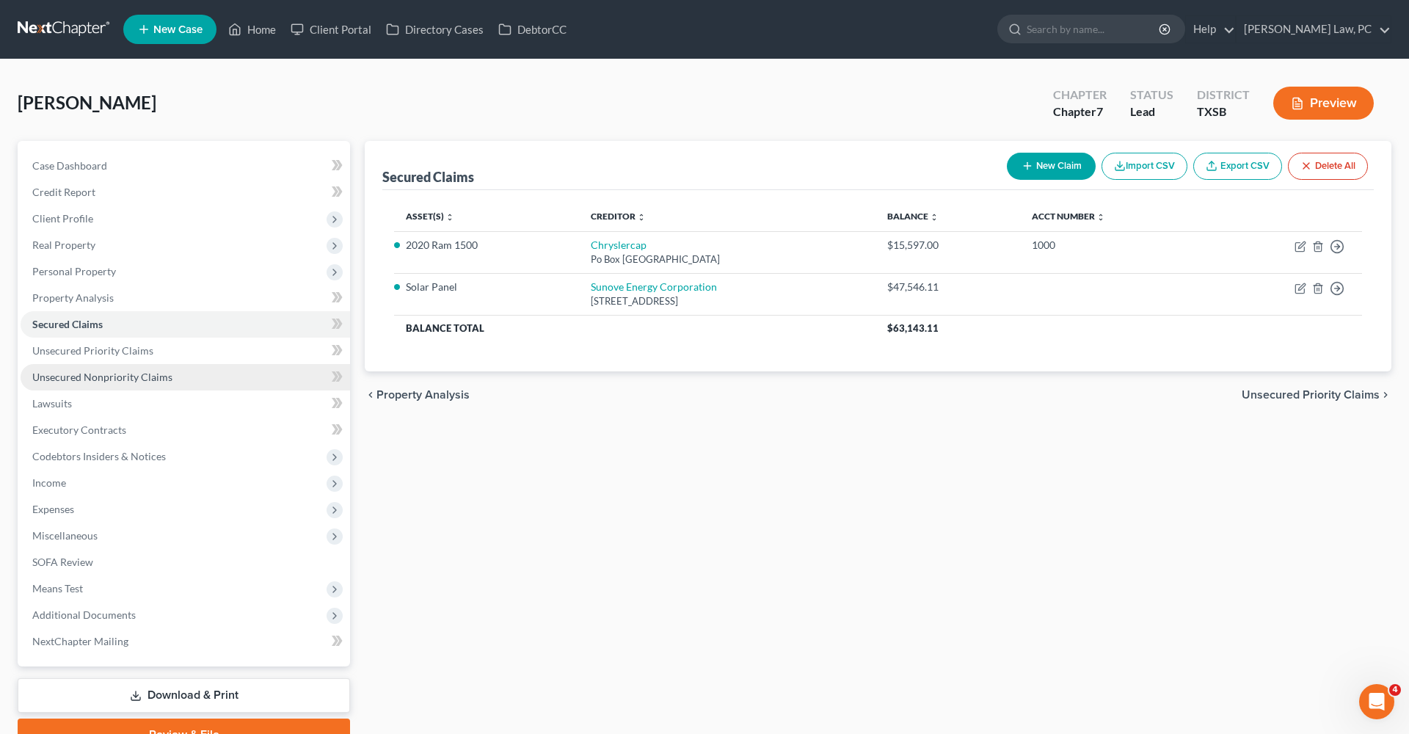
click at [64, 376] on span "Unsecured Nonpriority Claims" at bounding box center [102, 377] width 140 height 12
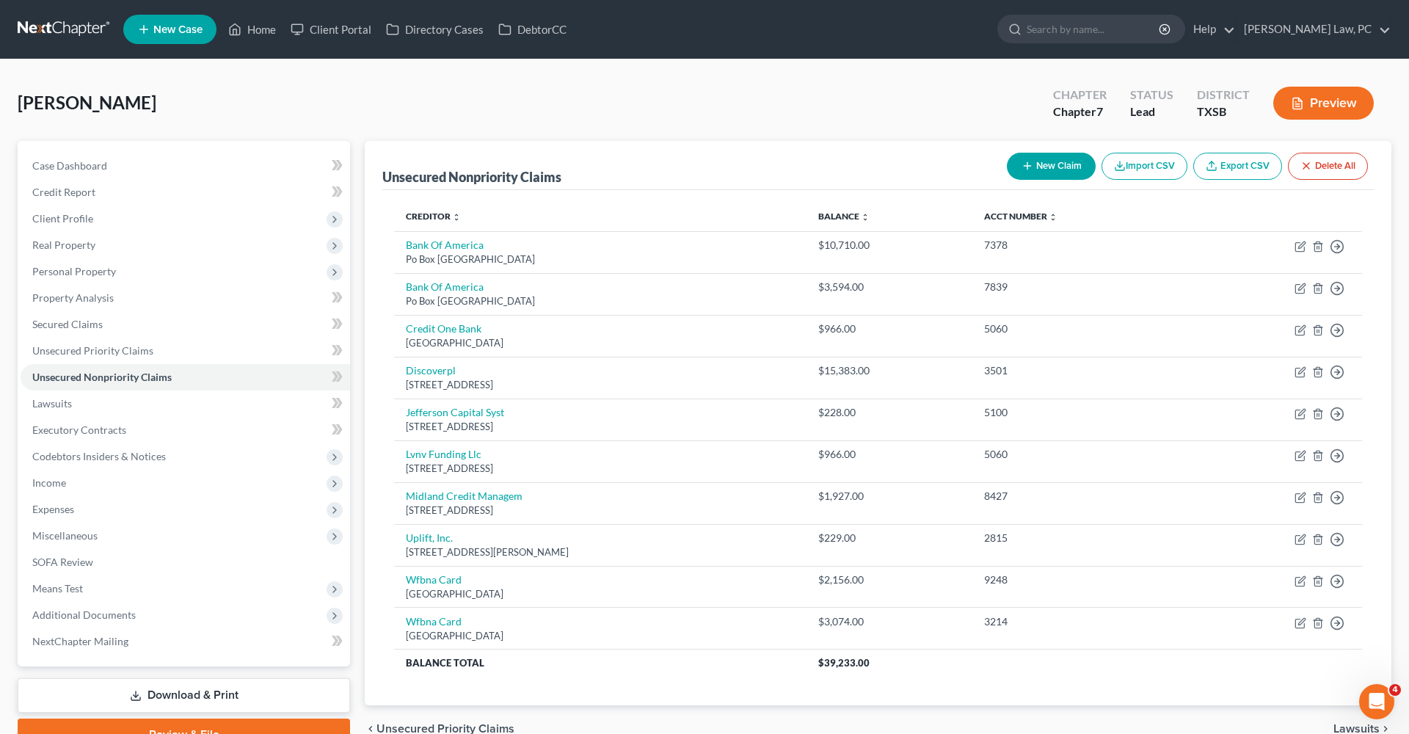
click at [67, 28] on link at bounding box center [65, 29] width 94 height 26
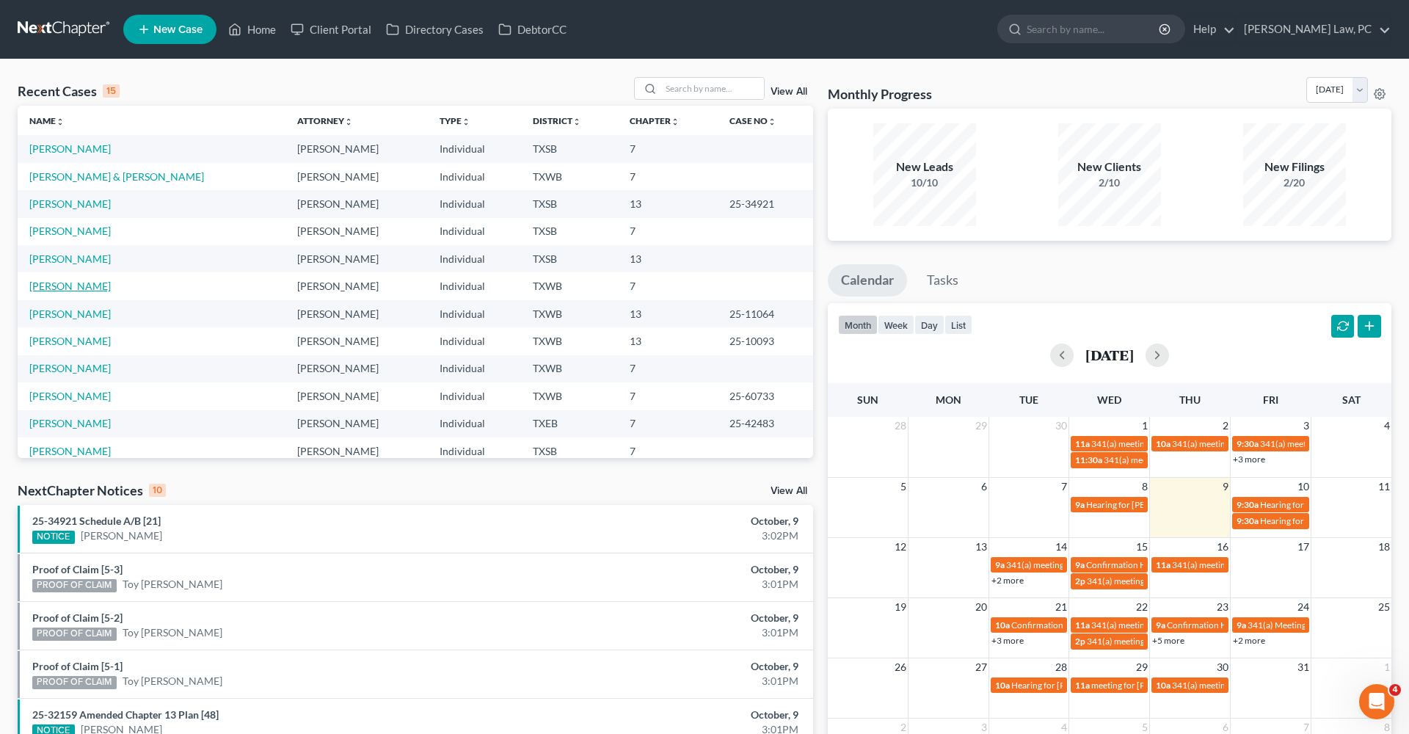
click at [73, 285] on link "[PERSON_NAME]" at bounding box center [69, 286] width 81 height 12
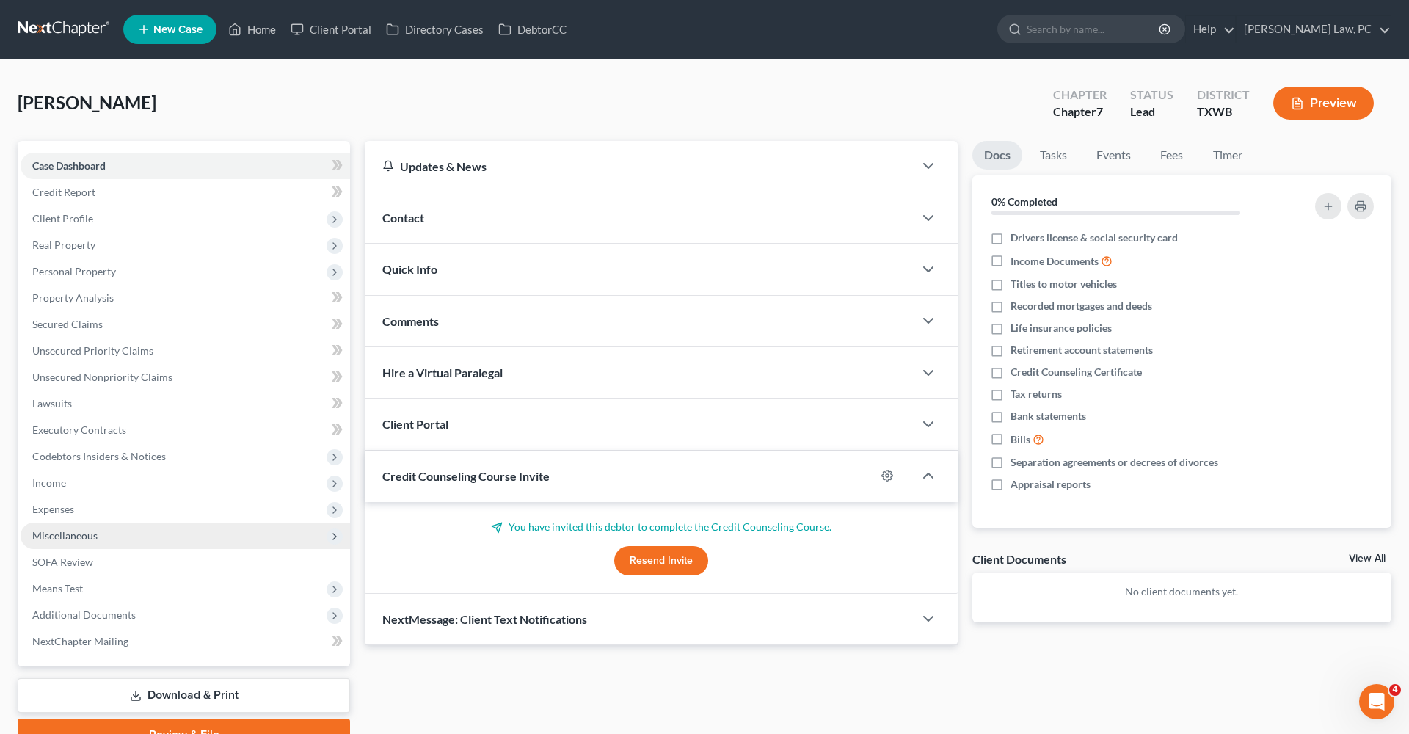
click at [74, 540] on span "Miscellaneous" at bounding box center [64, 535] width 65 height 12
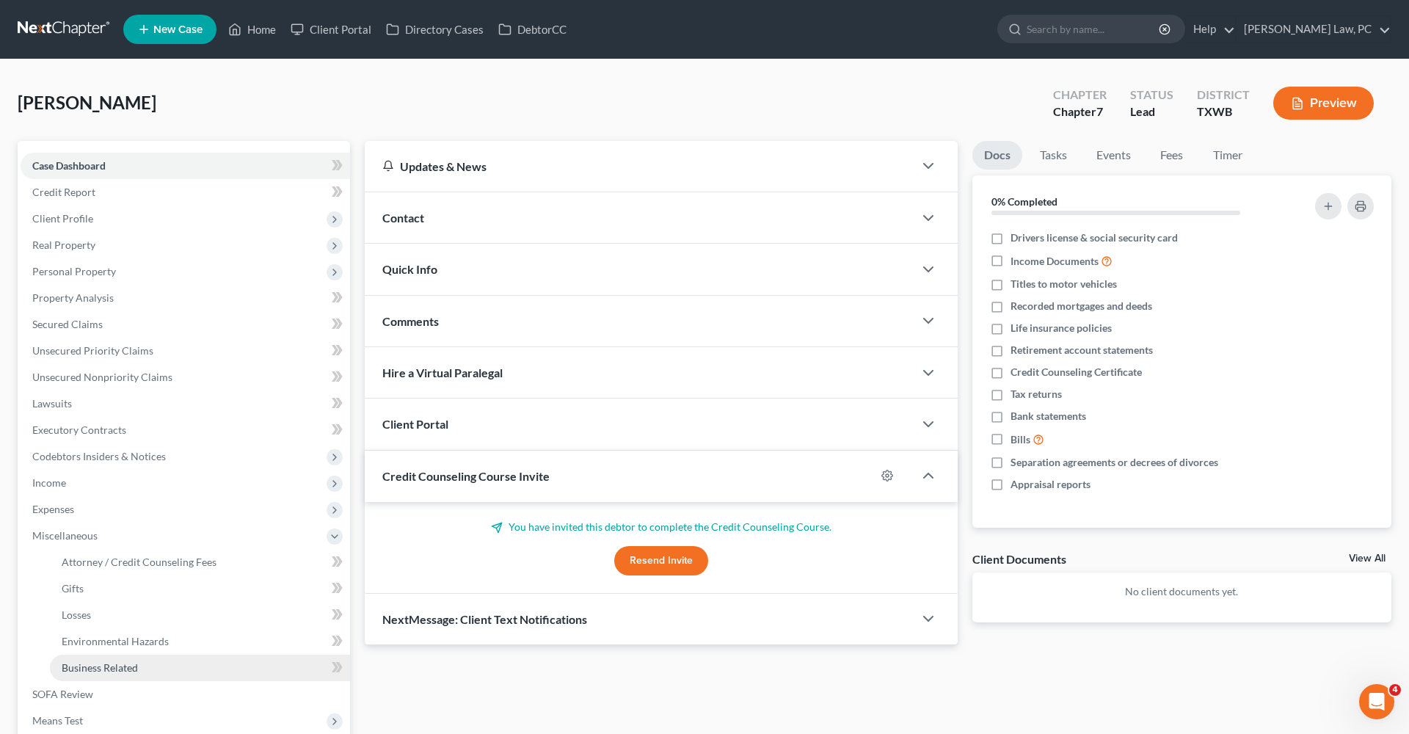
click at [114, 665] on span "Business Related" at bounding box center [100, 667] width 76 height 12
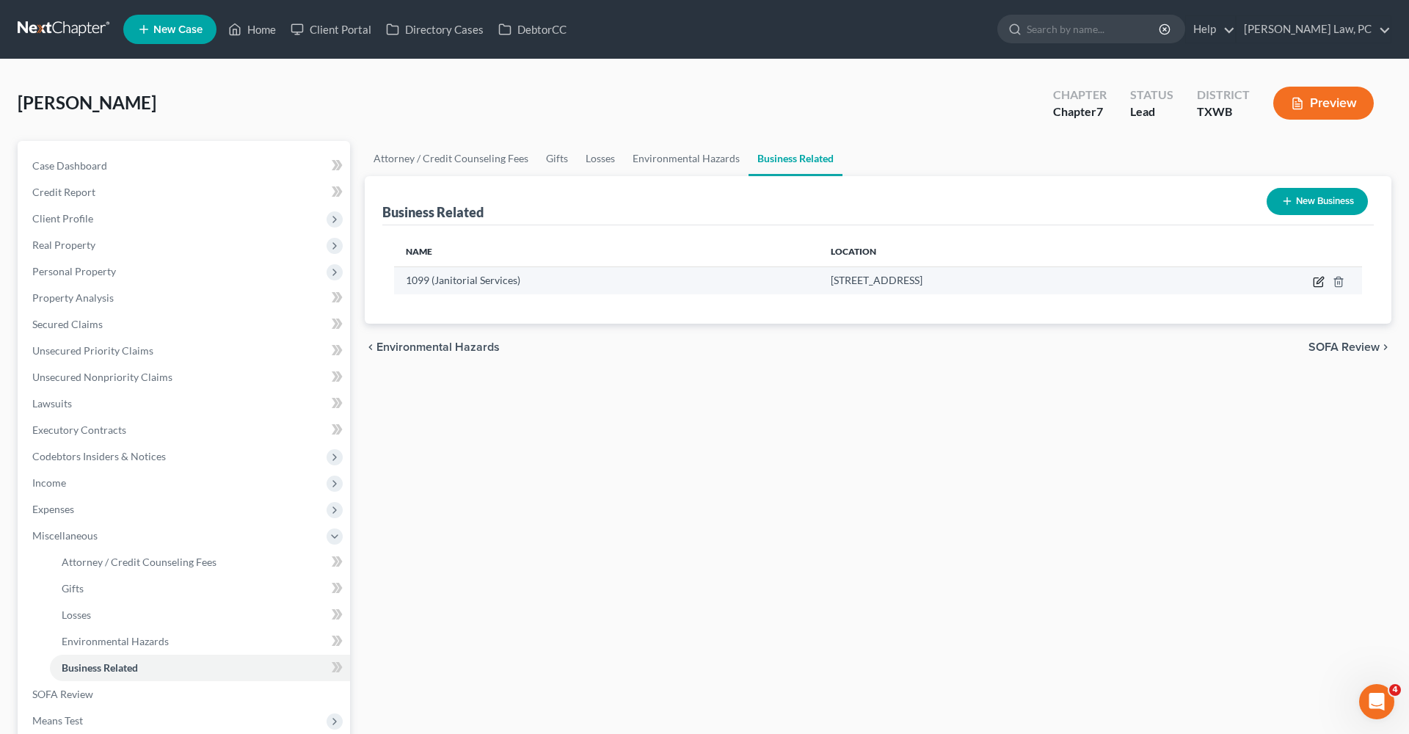
click at [1317, 281] on icon "button" at bounding box center [1319, 282] width 12 height 12
select select "sole_proprietor"
select select "45"
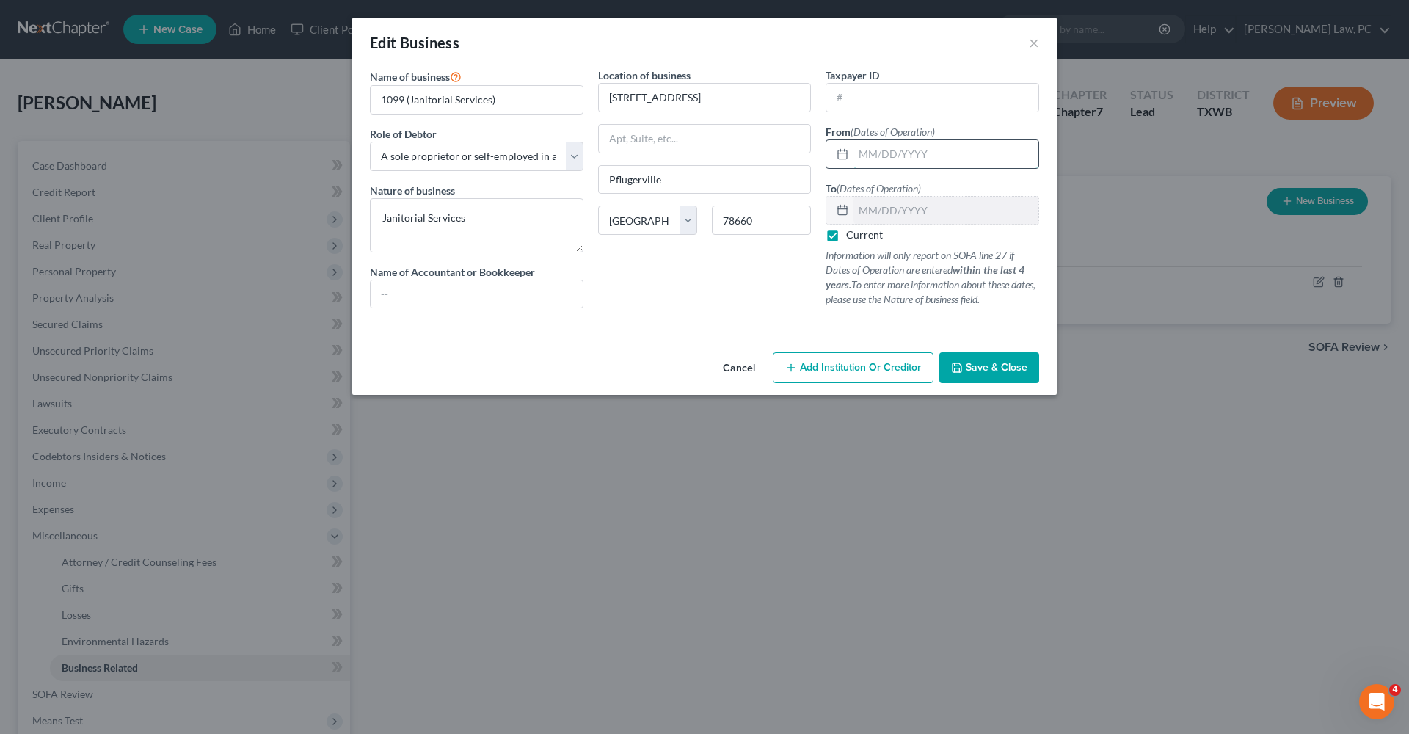
click at [892, 165] on input "text" at bounding box center [945, 154] width 185 height 28
type input "[DATE]"
click at [968, 375] on button "Save & Close" at bounding box center [989, 367] width 100 height 31
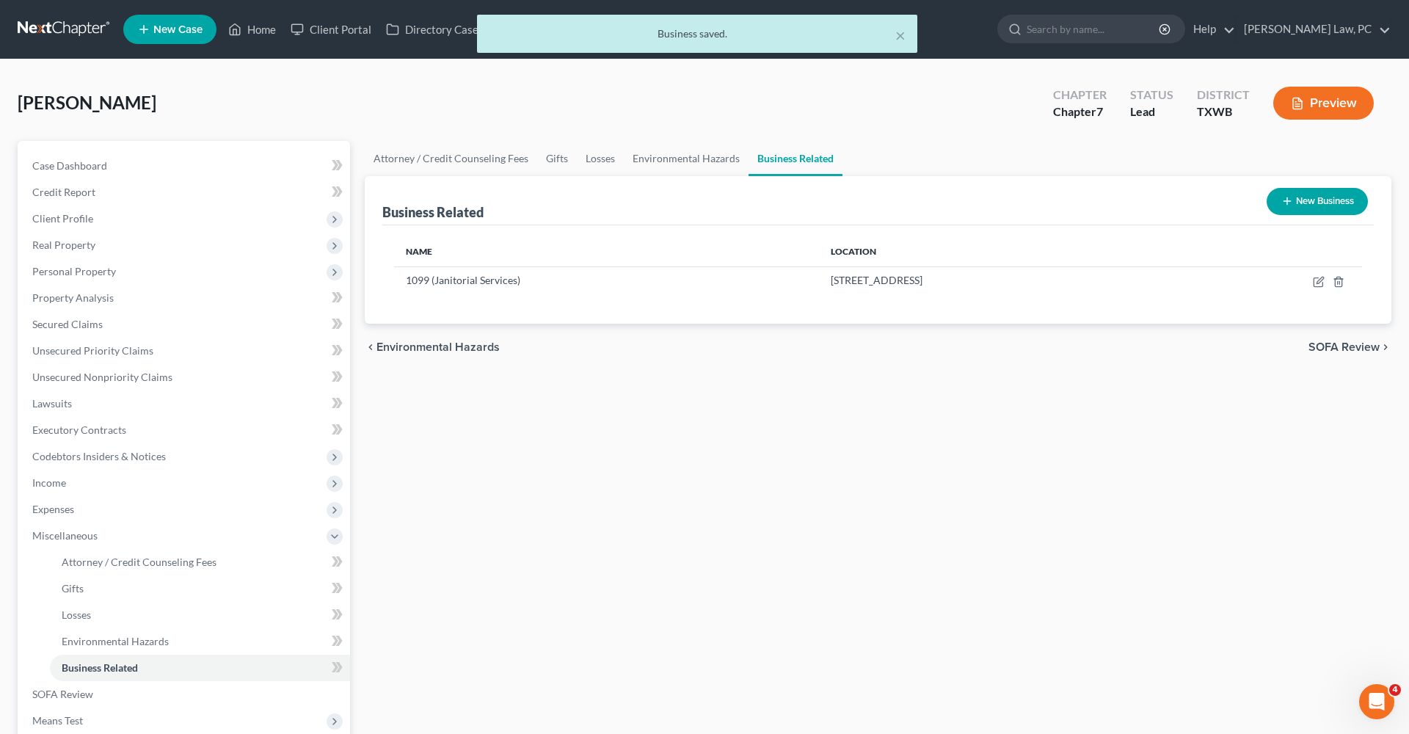
click at [43, 33] on div "× Business saved." at bounding box center [697, 37] width 1409 height 45
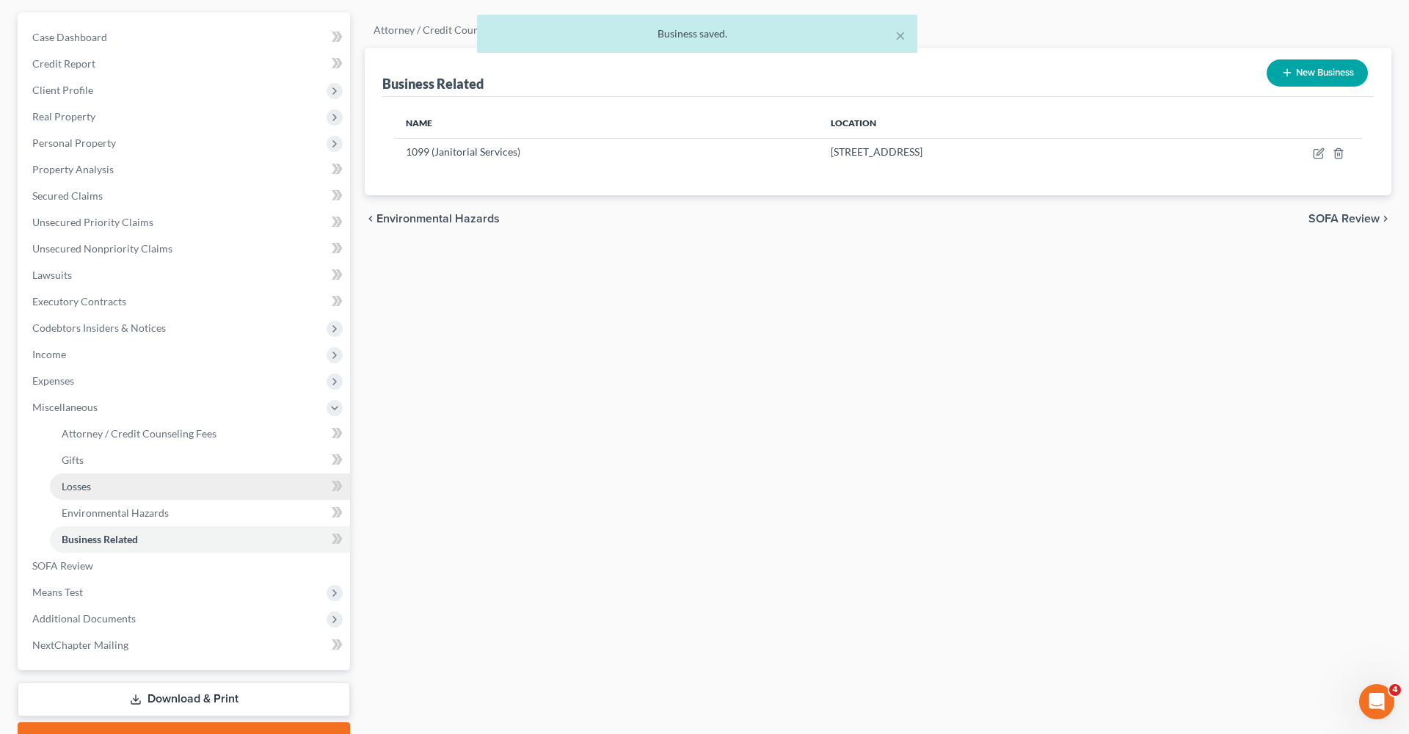
scroll to position [166, 0]
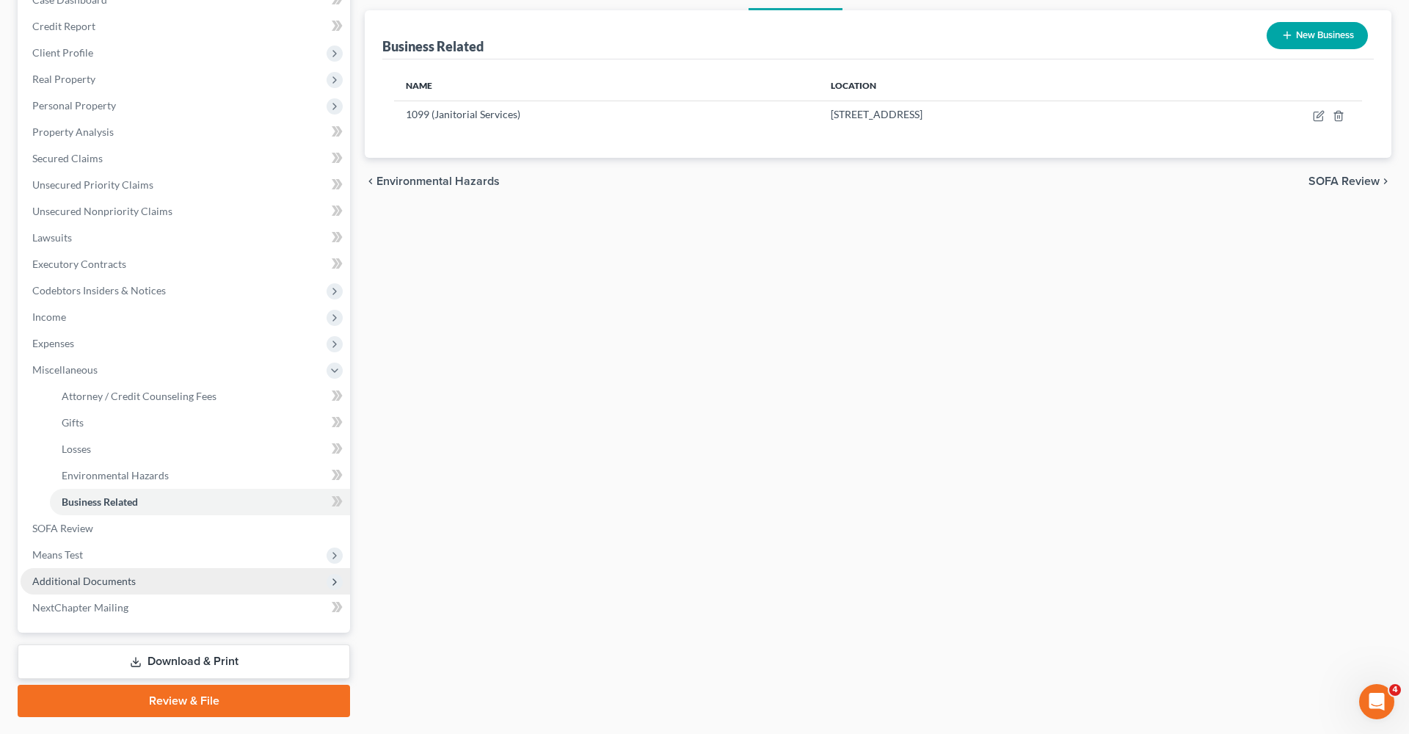
click at [95, 587] on span "Additional Documents" at bounding box center [185, 581] width 329 height 26
click at [144, 503] on span "Client Document Storage" at bounding box center [119, 501] width 115 height 12
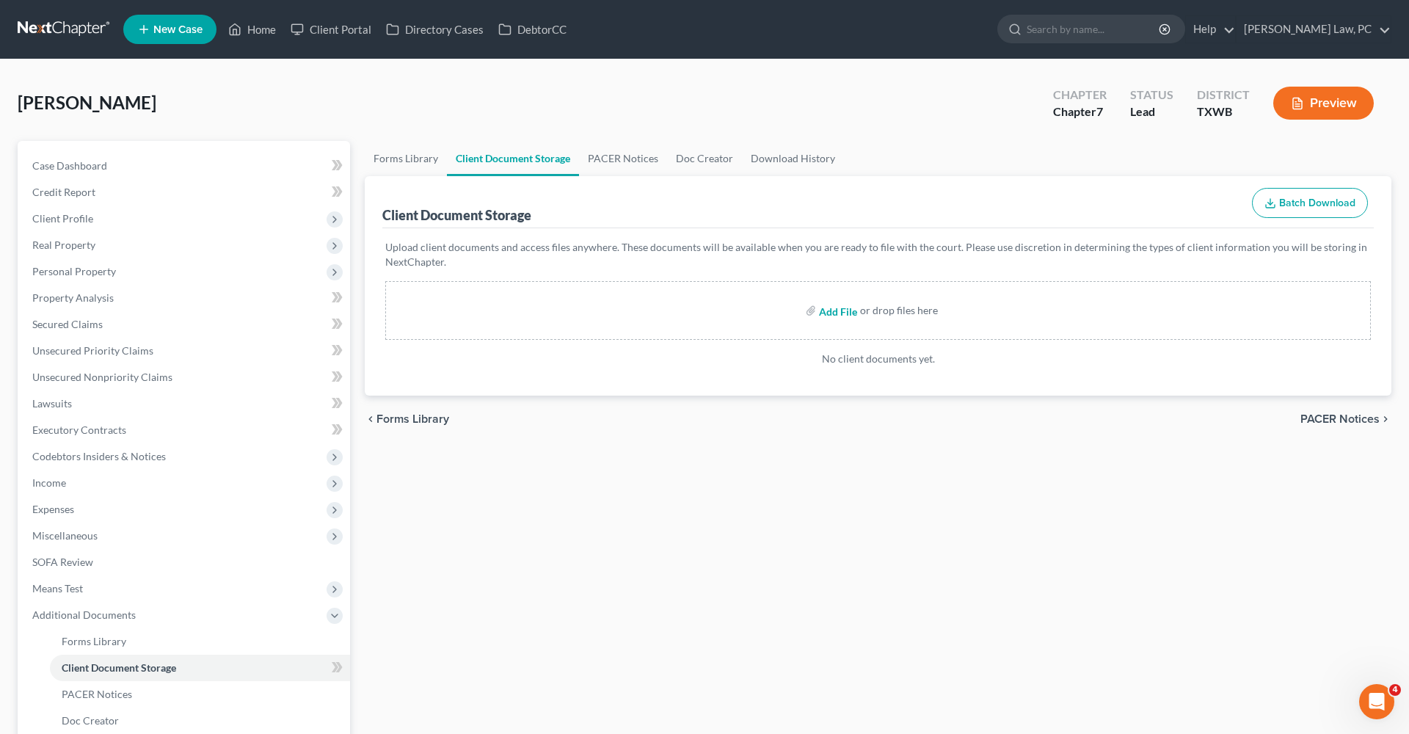
click at [837, 307] on input "file" at bounding box center [836, 310] width 35 height 26
type input "C:\fakepath\Coversheet and Affidavit Signed [PERSON_NAME].pdf"
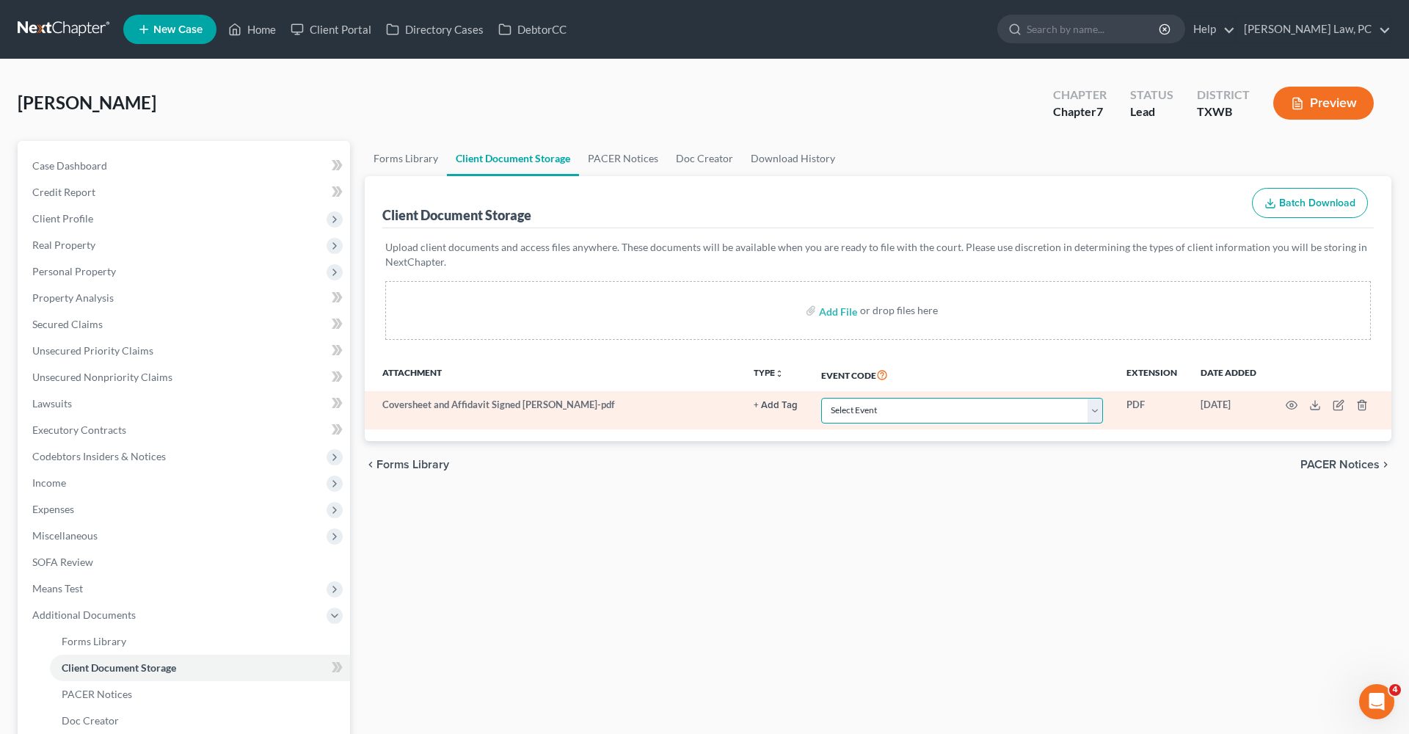
select select "10"
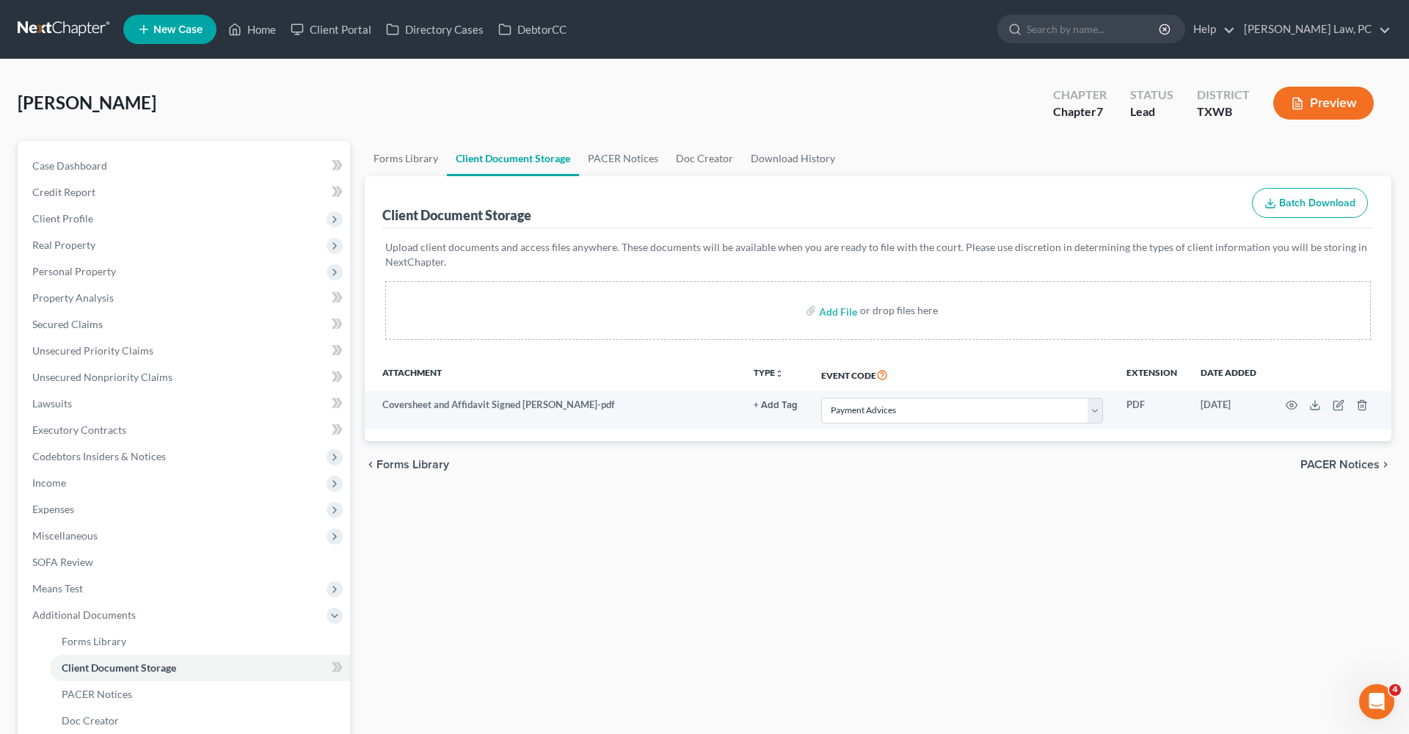
click at [747, 556] on div "Forms Library Client Document Storage PACER Notices Doc Creator Download Histor…" at bounding box center [877, 512] width 1041 height 742
click at [54, 32] on link at bounding box center [65, 29] width 94 height 26
